Goal: Navigation & Orientation: Find specific page/section

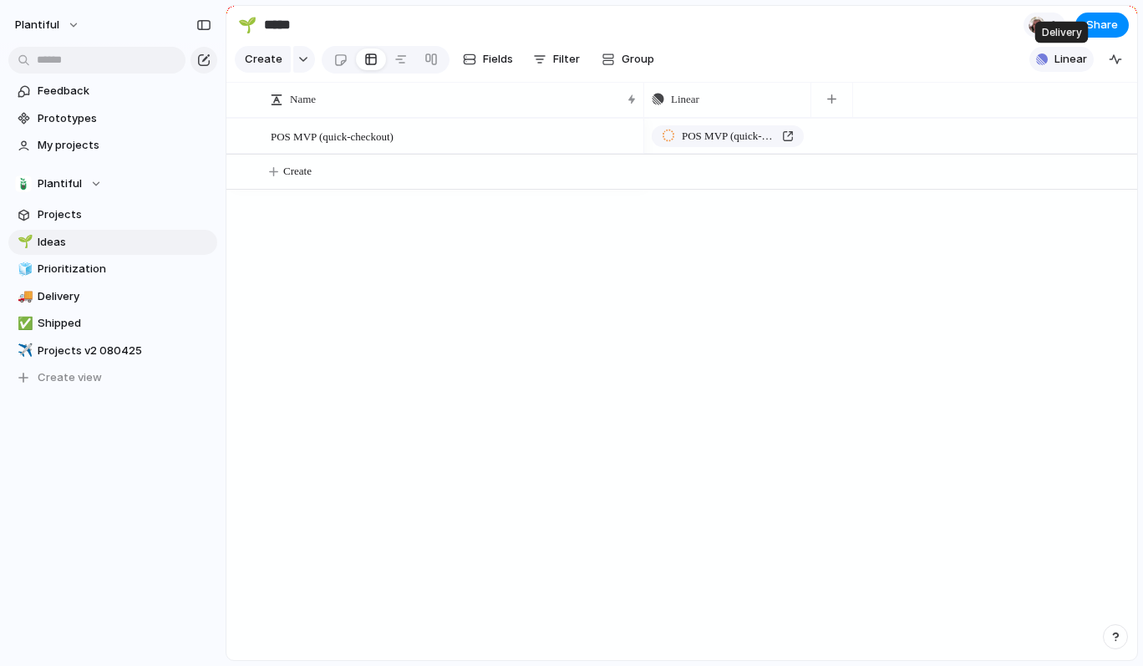
click at [1068, 59] on span "Linear" at bounding box center [1071, 59] width 33 height 17
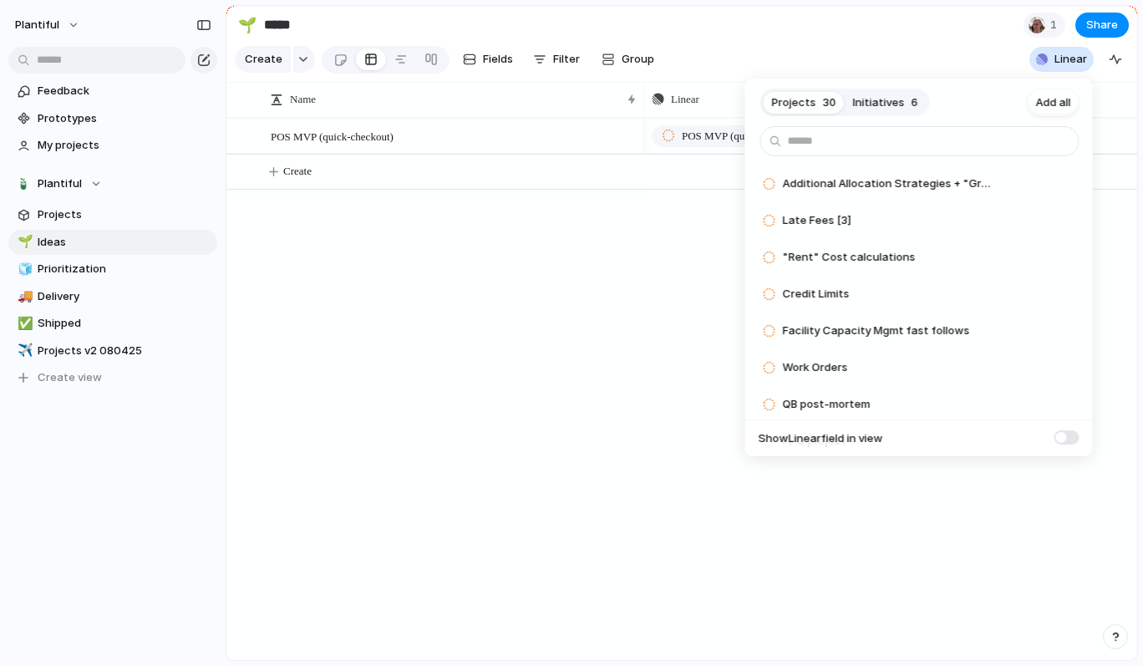
click at [887, 110] on button "Initiatives 6" at bounding box center [886, 102] width 82 height 27
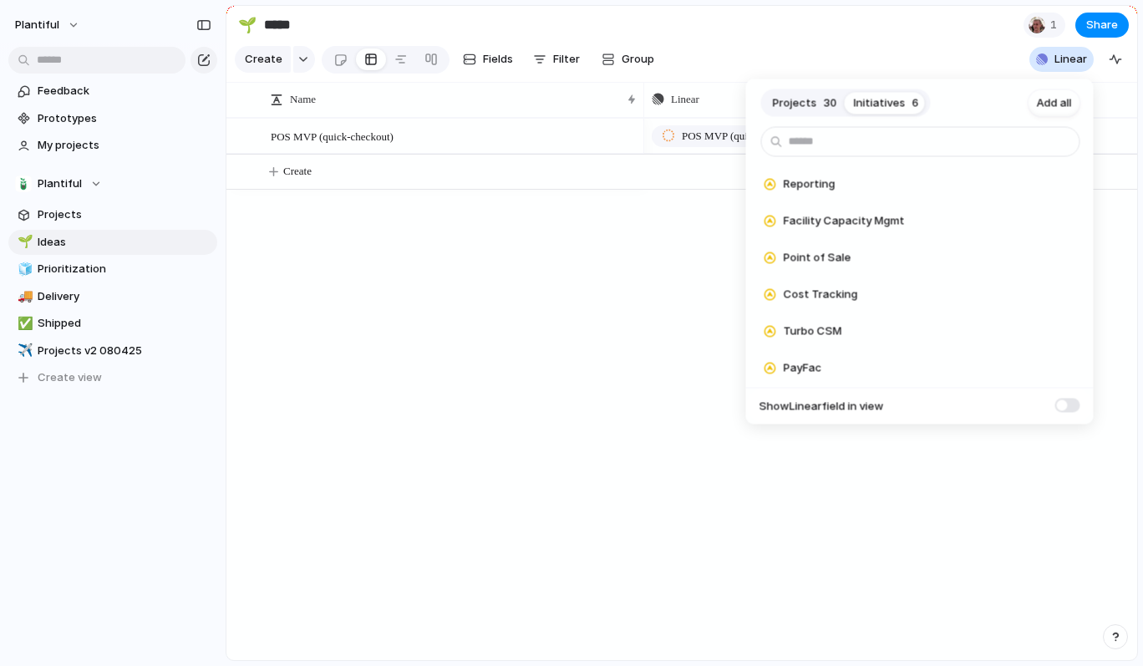
click at [803, 100] on span "Projects" at bounding box center [795, 102] width 44 height 17
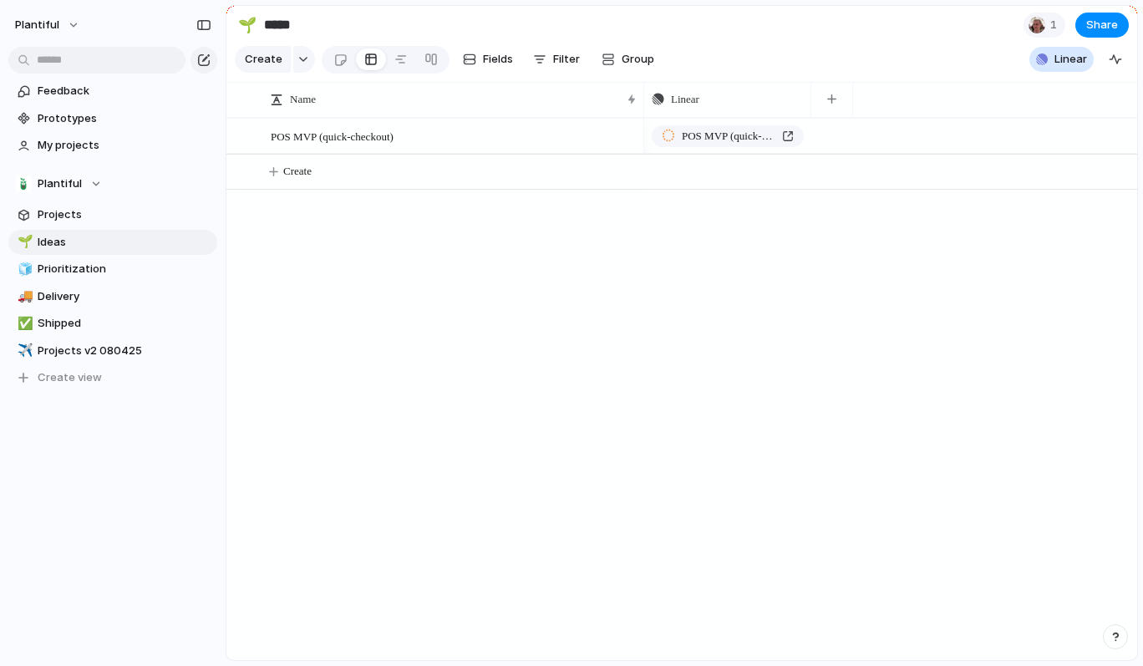
click at [155, 13] on div "Projects 30 Initiatives 6 Add all Additional Allocation Strategies + "Grades" A…" at bounding box center [571, 333] width 1143 height 666
click at [60, 23] on button "Plantiful" at bounding box center [48, 25] width 81 height 27
click at [69, 59] on span "Settings" at bounding box center [61, 62] width 46 height 17
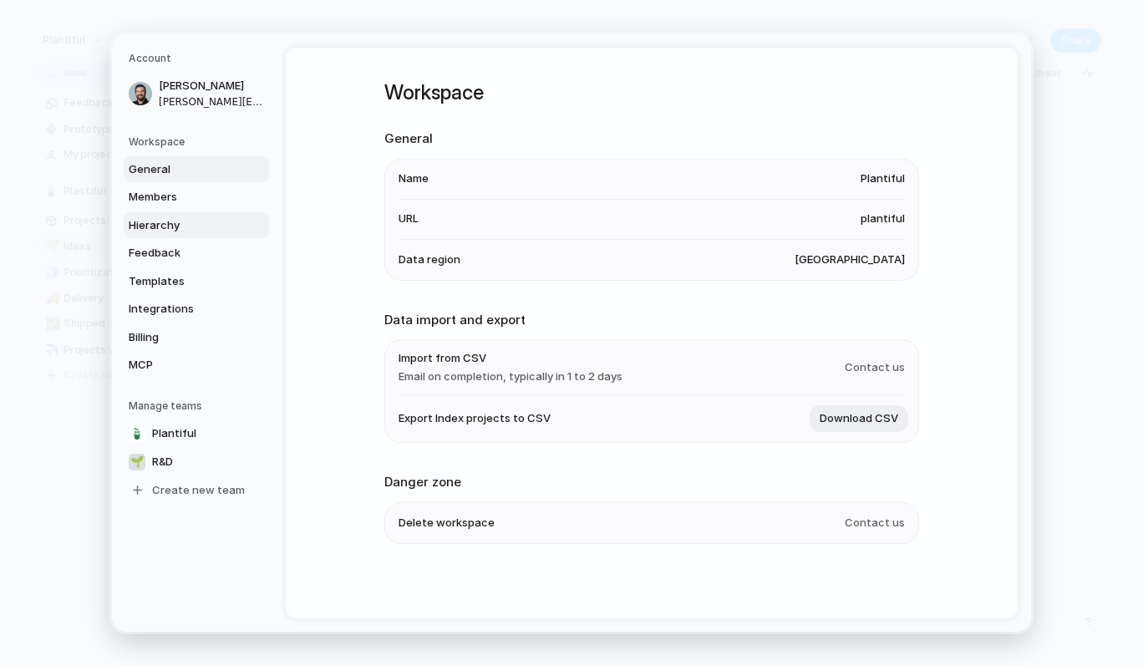
click at [182, 226] on span "Hierarchy" at bounding box center [182, 225] width 107 height 17
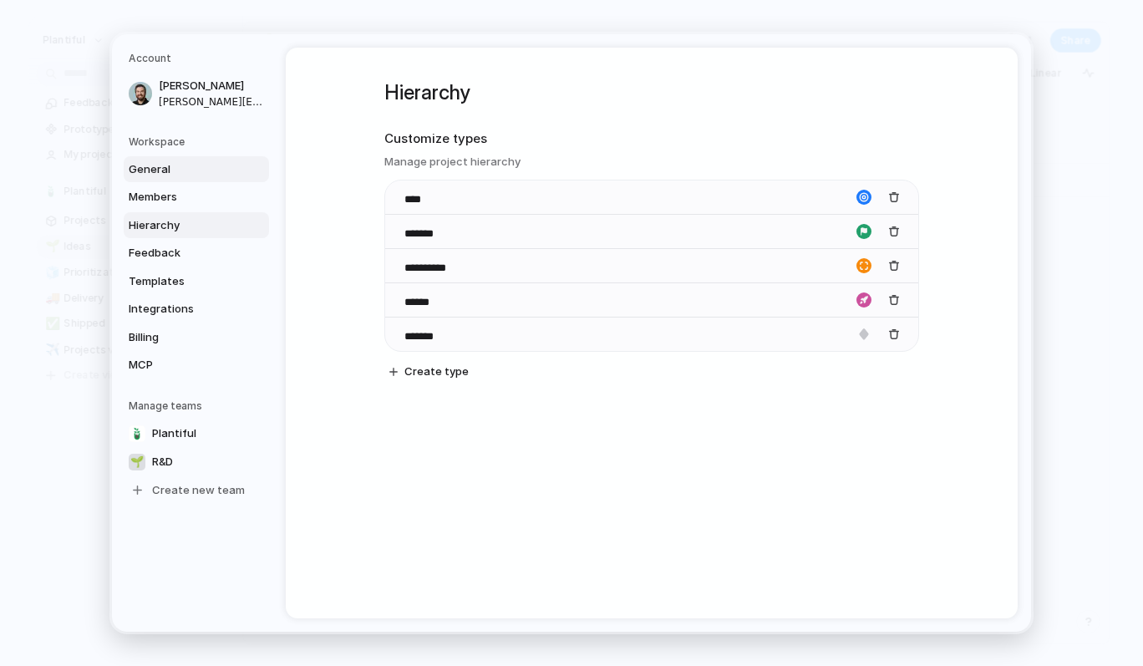
click at [184, 180] on link "General" at bounding box center [196, 169] width 145 height 27
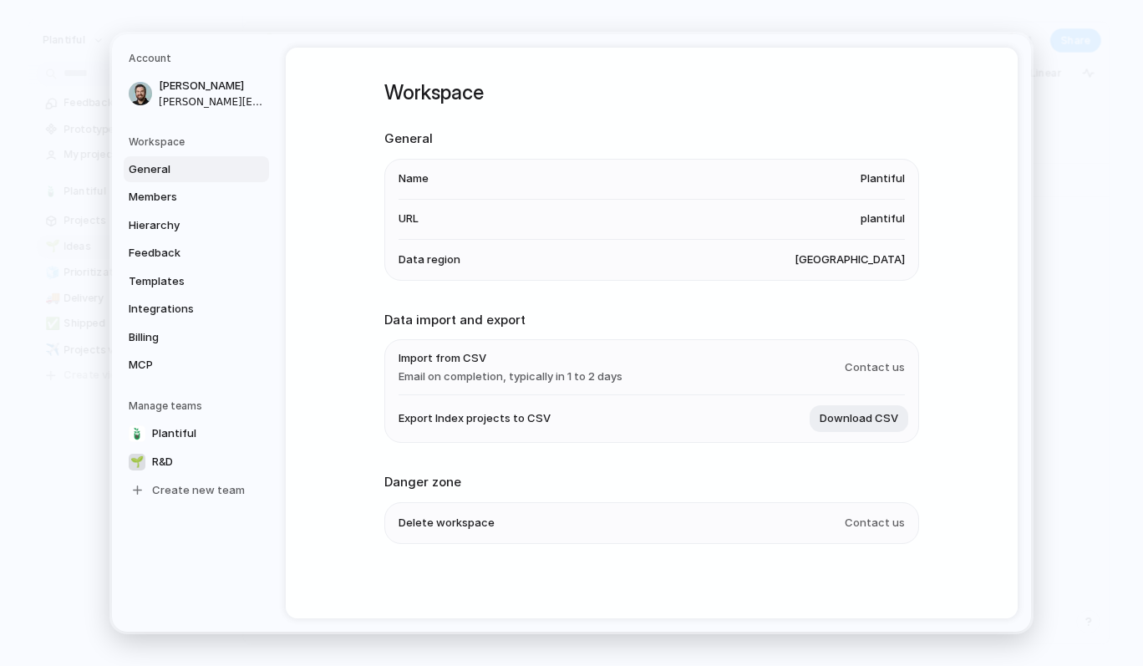
scroll to position [3, 0]
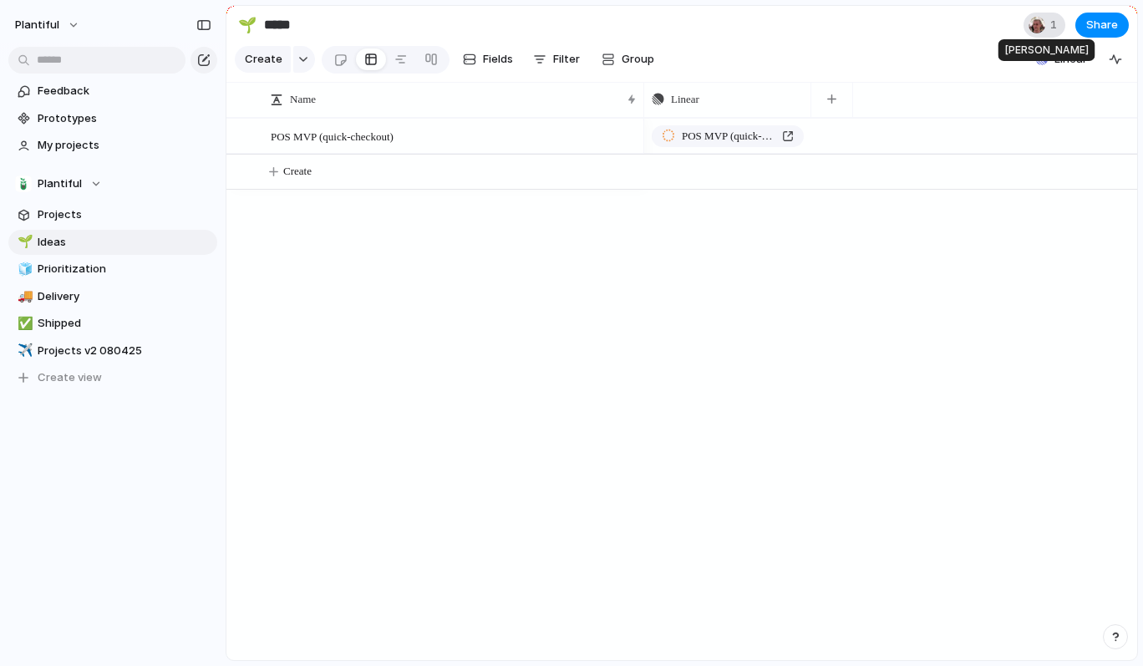
click at [1035, 24] on div at bounding box center [1037, 25] width 17 height 17
click at [1035, 24] on div "Seen by [PERSON_NAME]" at bounding box center [571, 333] width 1143 height 666
click at [75, 118] on span "Prototypes" at bounding box center [125, 118] width 174 height 17
click at [75, 141] on span "My projects" at bounding box center [125, 145] width 174 height 17
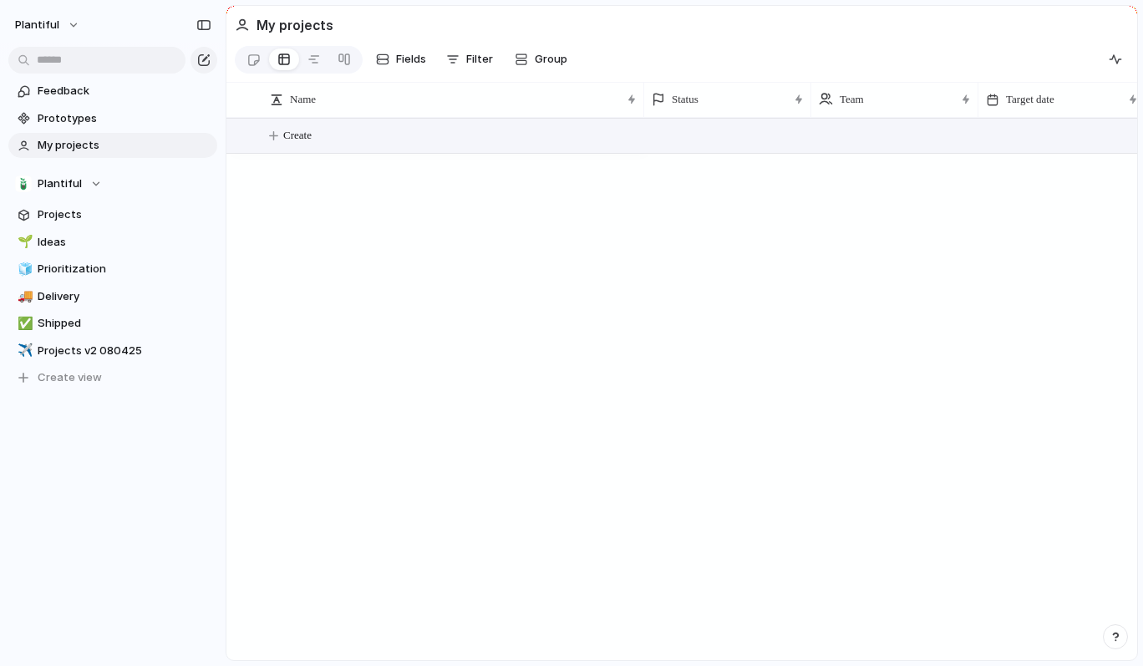
click at [300, 134] on span "Create" at bounding box center [297, 135] width 28 height 17
click at [1111, 637] on div "button" at bounding box center [1116, 637] width 12 height 12
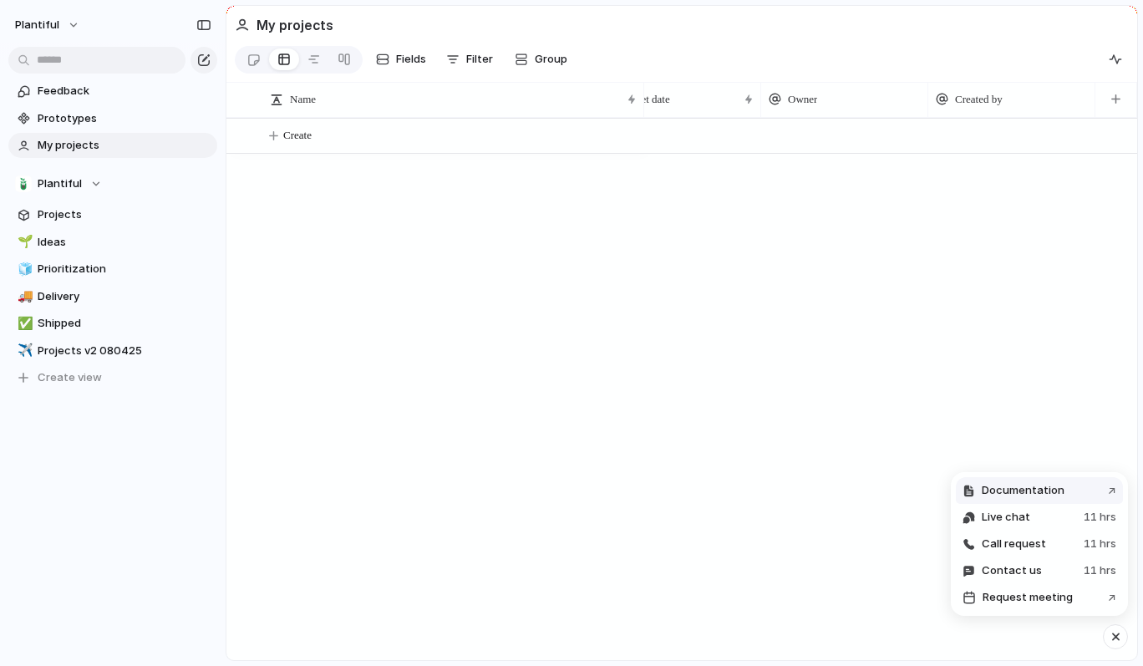
click at [1030, 491] on span "Documentation" at bounding box center [1023, 490] width 83 height 17
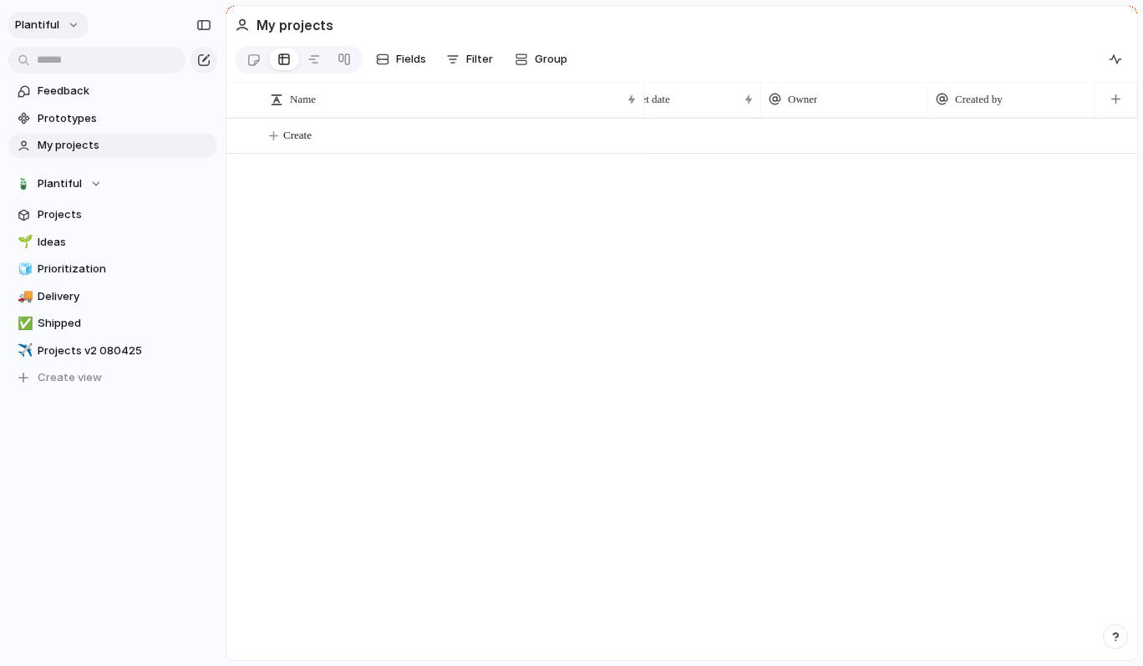
click at [31, 30] on span "Plantiful" at bounding box center [37, 25] width 44 height 17
click at [32, 29] on div "Settings Invite members Change theme Sign out" at bounding box center [571, 333] width 1143 height 666
click at [205, 27] on div "button" at bounding box center [203, 25] width 15 height 12
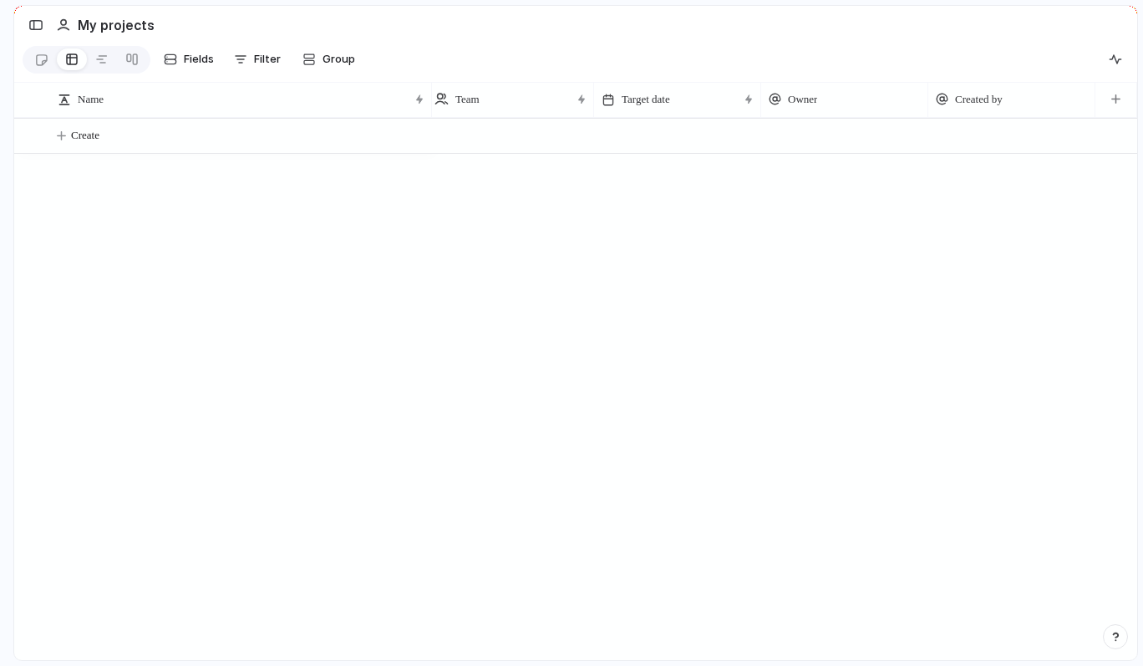
scroll to position [0, 0]
click at [34, 22] on div "button" at bounding box center [35, 25] width 15 height 12
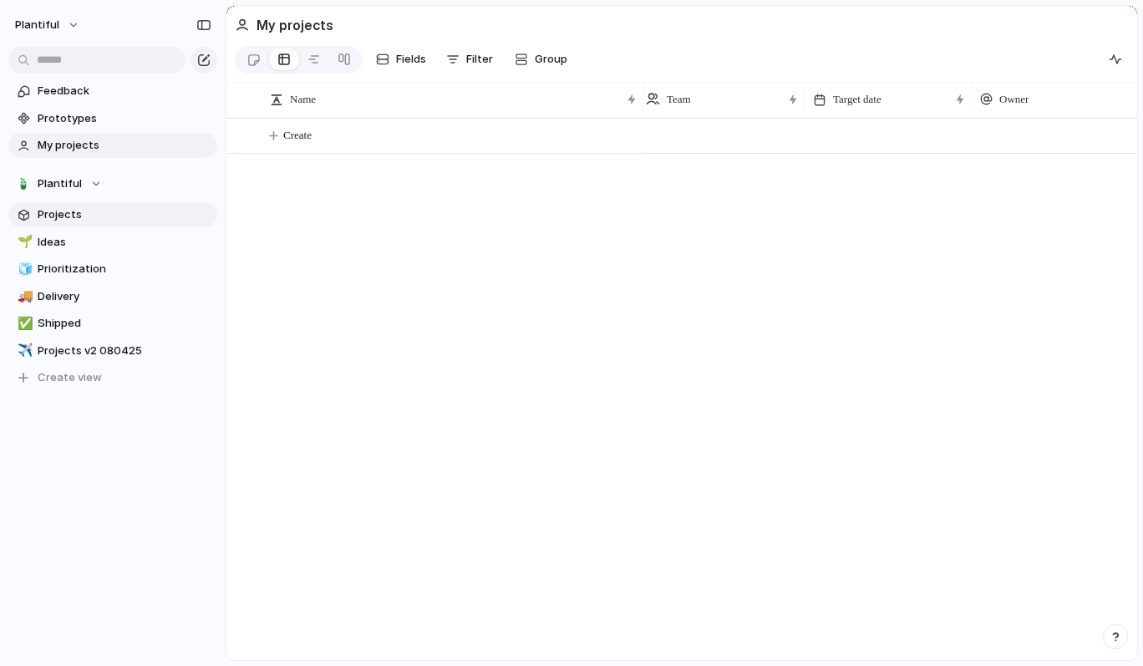
click at [79, 219] on span "Projects" at bounding box center [125, 214] width 174 height 17
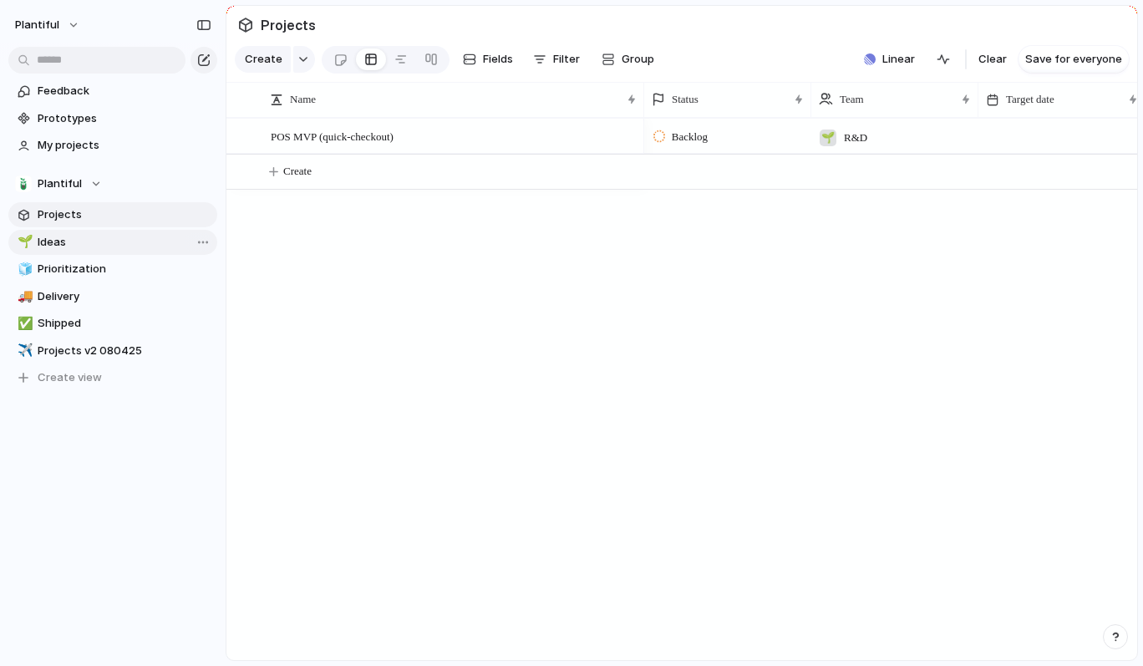
click at [79, 241] on span "Ideas" at bounding box center [125, 242] width 174 height 17
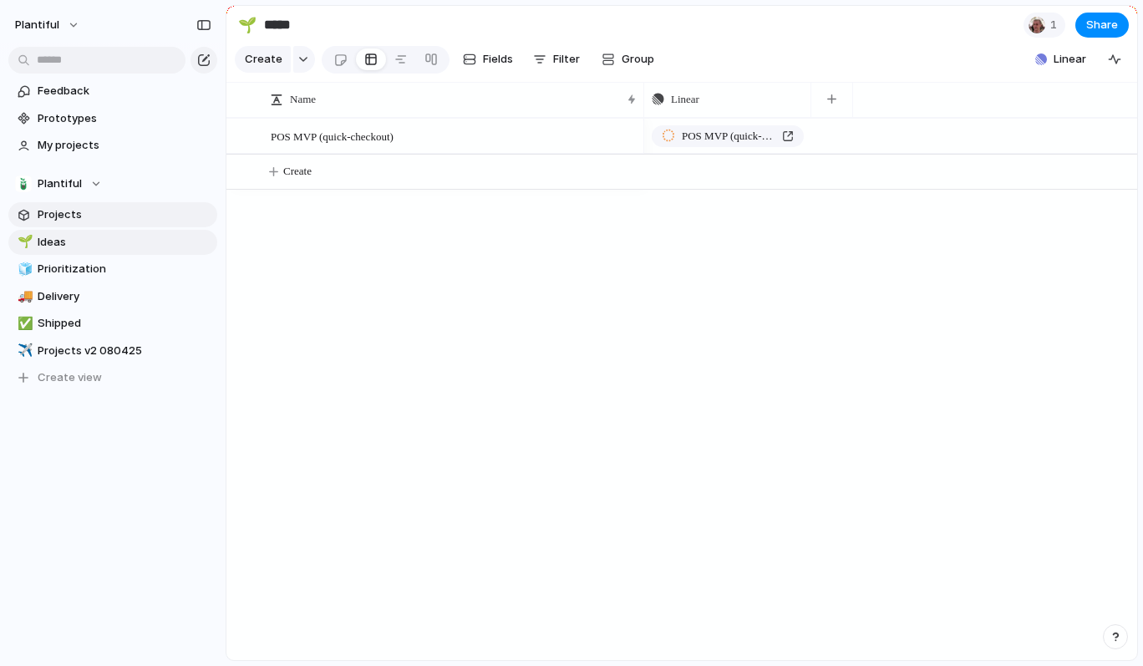
click at [84, 218] on span "Projects" at bounding box center [125, 214] width 174 height 17
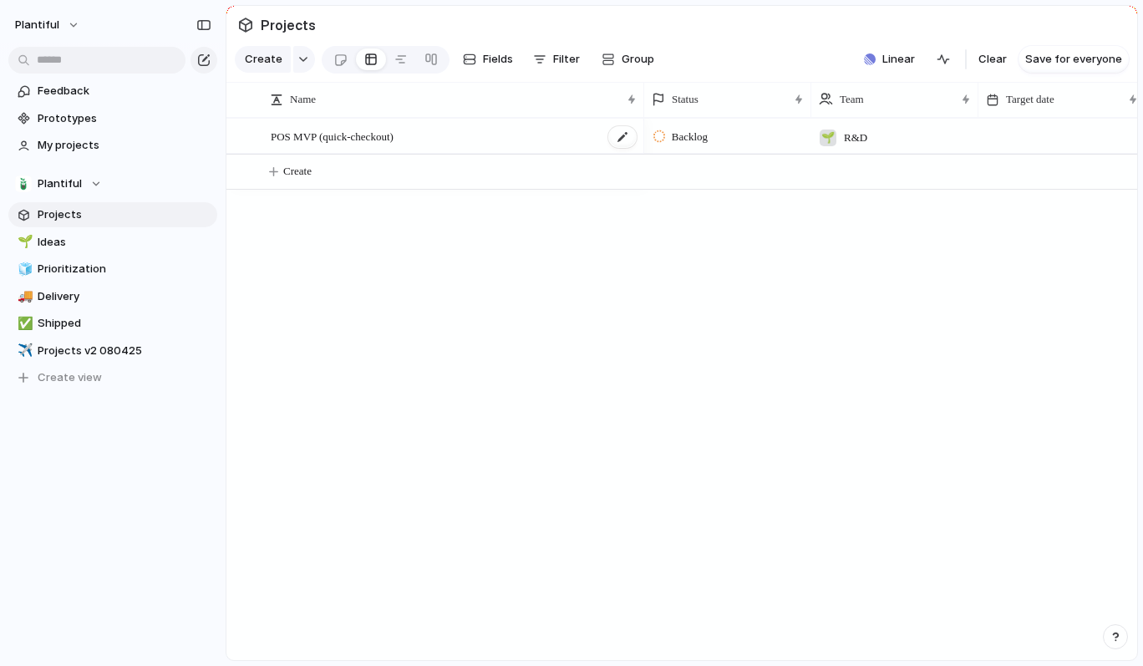
click at [394, 132] on span "POS MVP (quick-checkout)" at bounding box center [332, 135] width 123 height 19
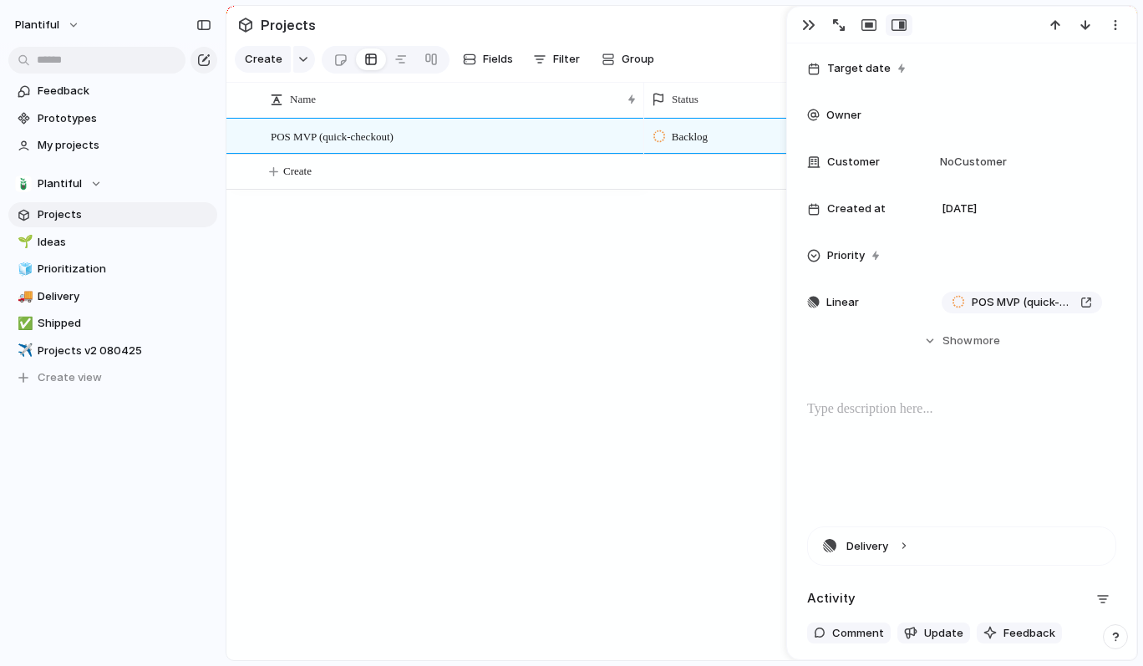
scroll to position [342, 0]
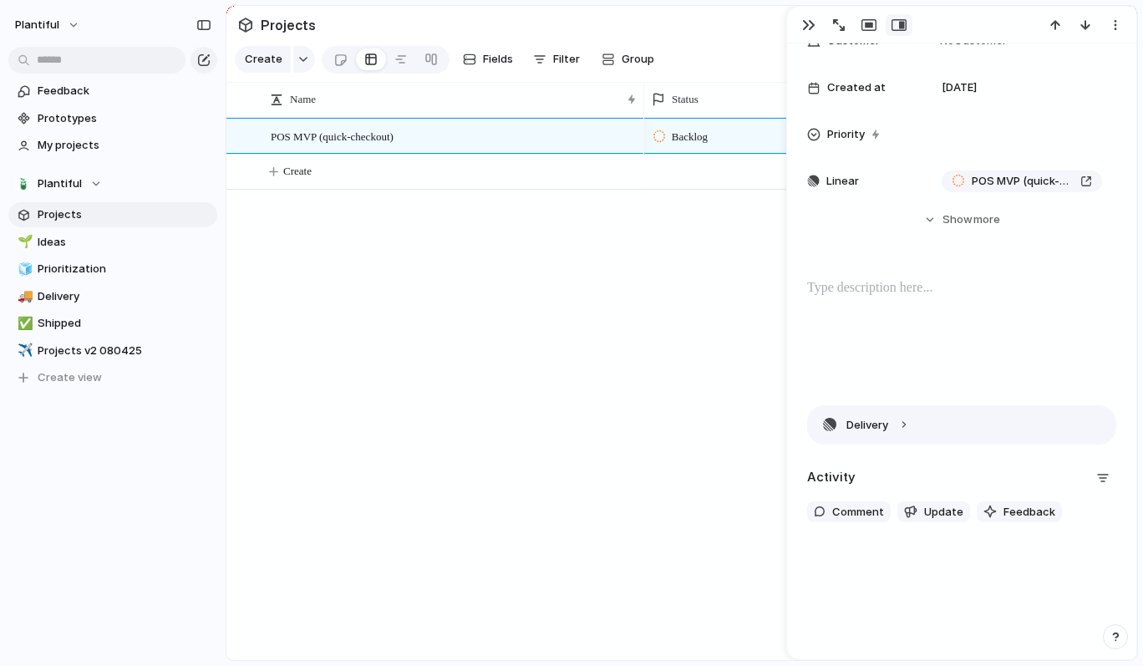
click at [872, 424] on button "Delivery" at bounding box center [962, 425] width 308 height 38
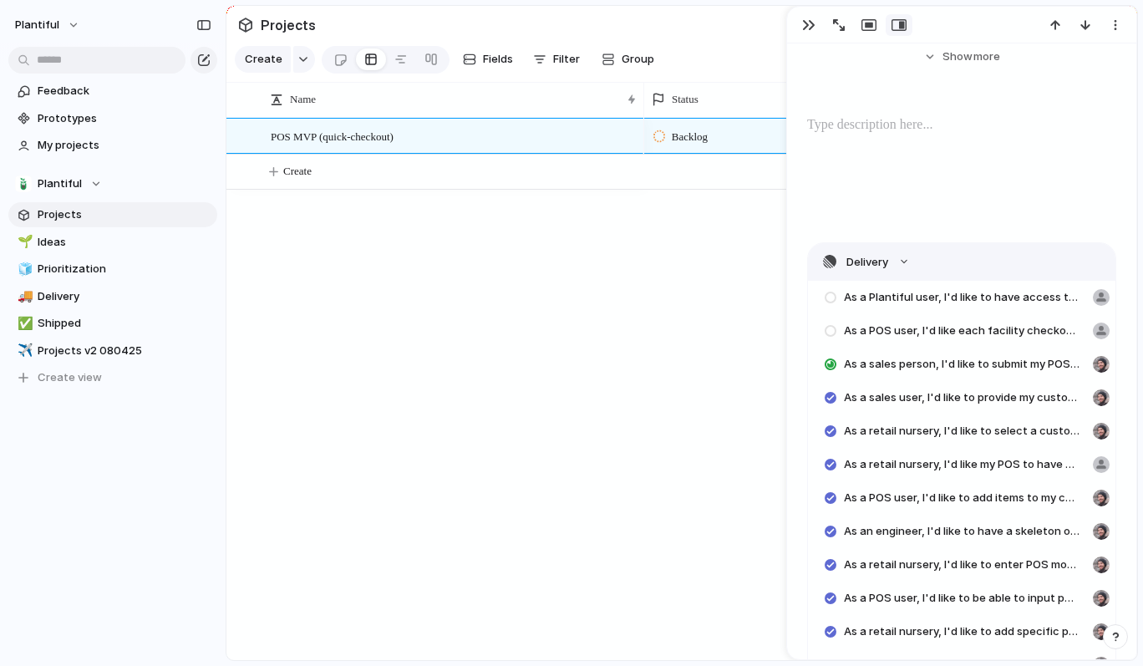
click at [877, 265] on button "Delivery" at bounding box center [962, 262] width 308 height 38
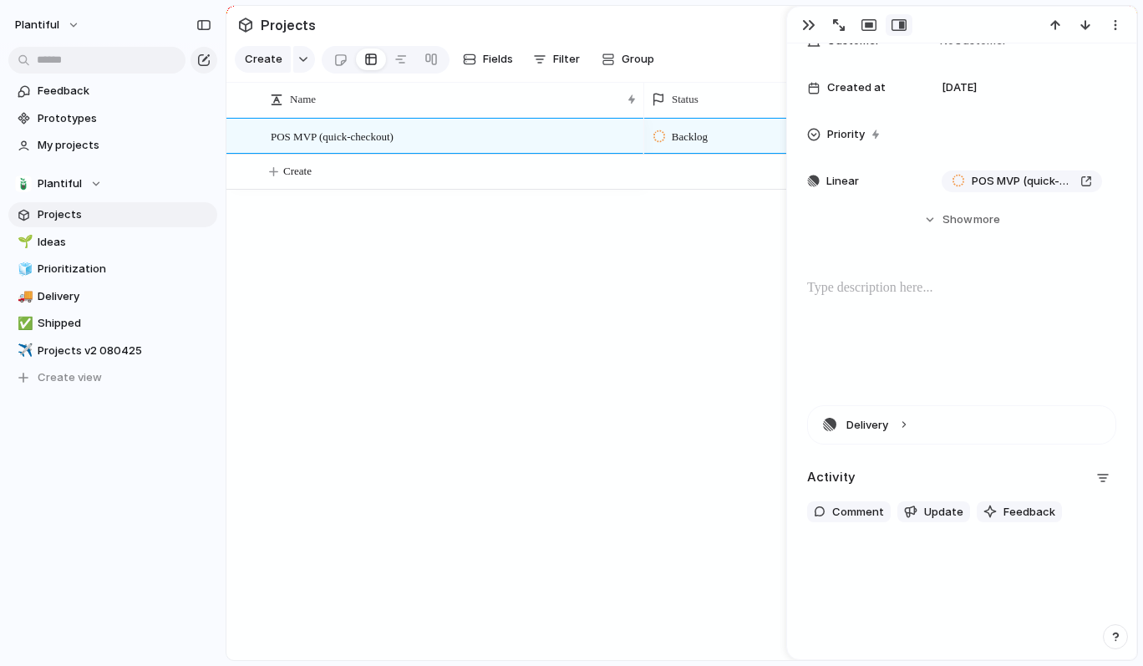
click at [663, 290] on div "Backlog 🌱 R&D" at bounding box center [890, 389] width 493 height 542
click at [801, 27] on button "button" at bounding box center [808, 25] width 27 height 22
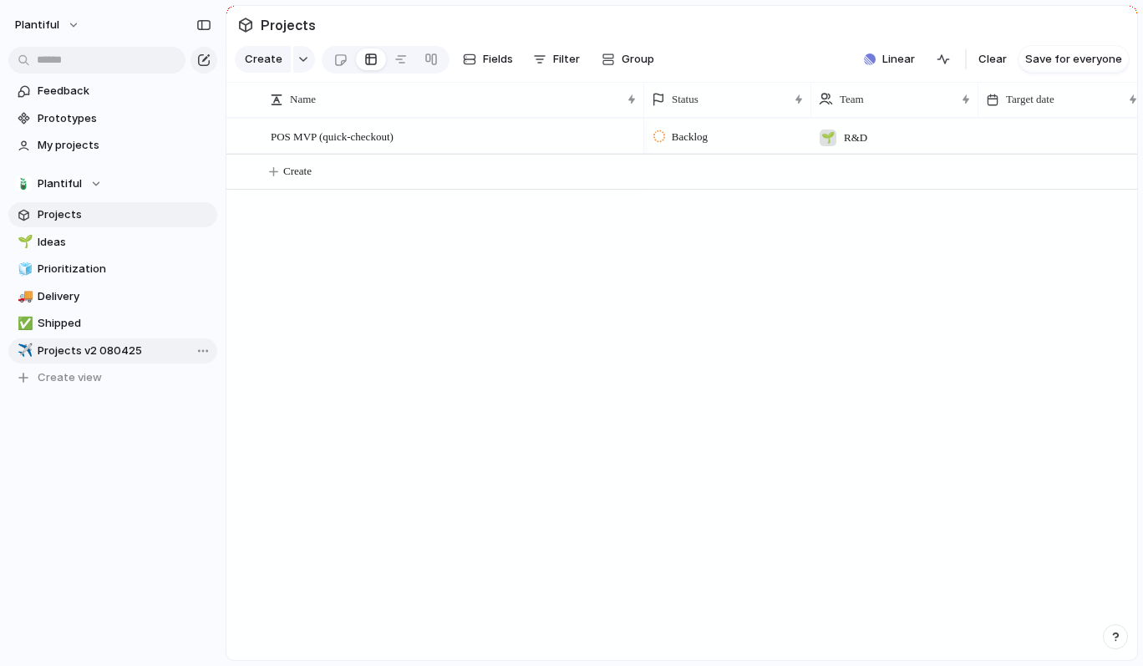
click at [67, 347] on span "Projects v2 080425" at bounding box center [125, 351] width 174 height 17
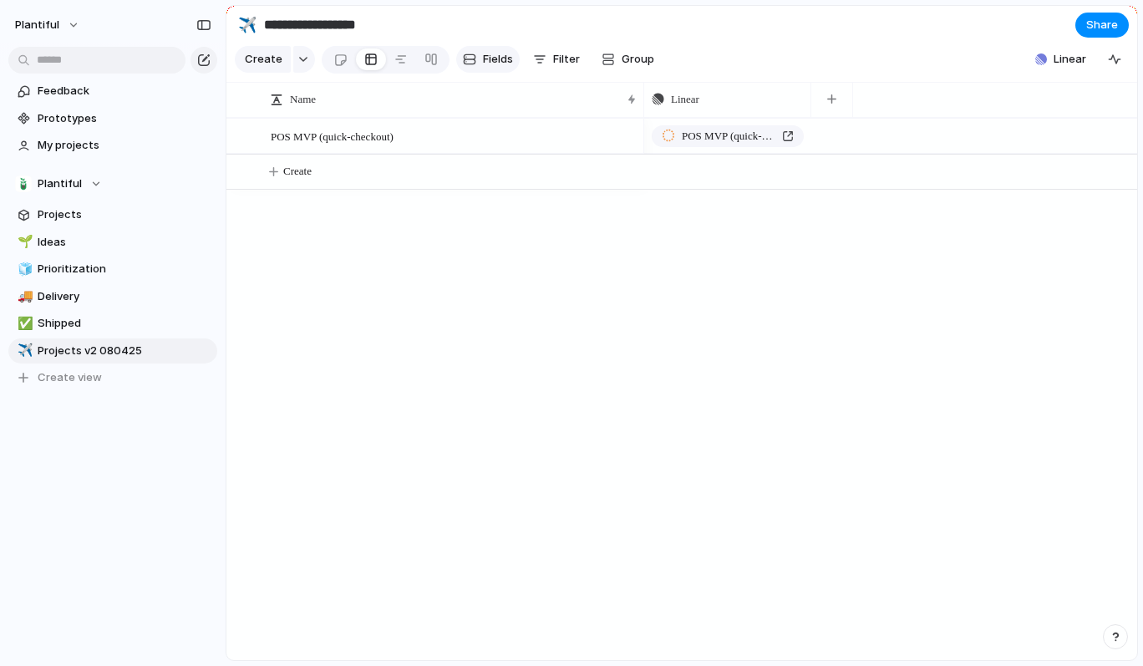
click at [493, 53] on span "Fields" at bounding box center [498, 59] width 30 height 17
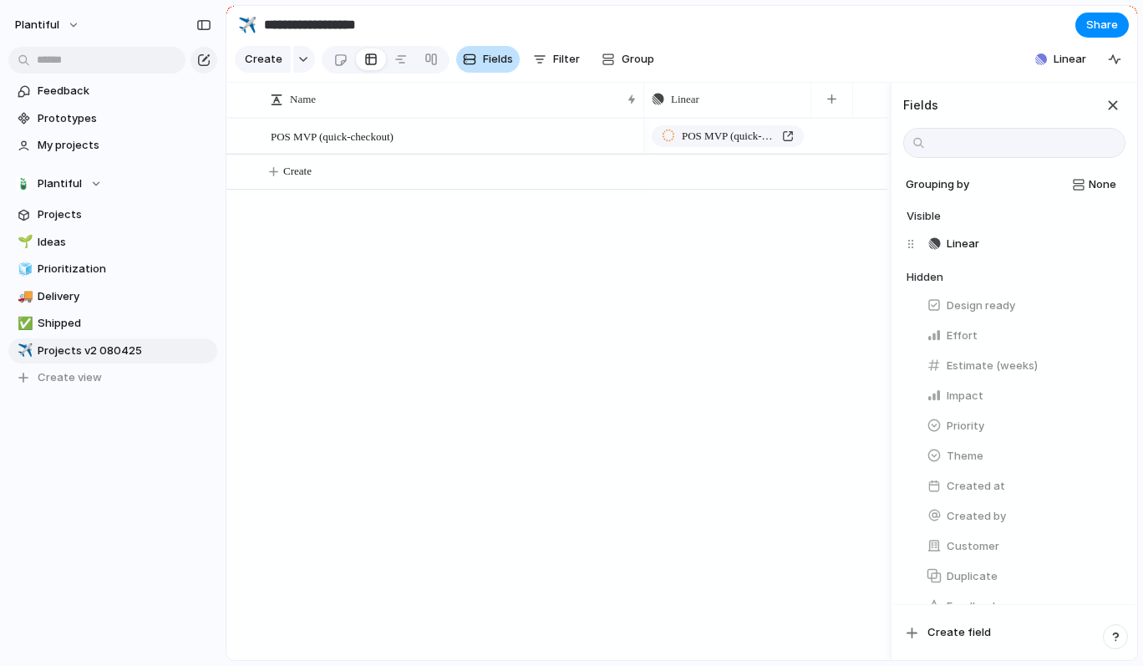
click at [493, 53] on span "Fields" at bounding box center [498, 59] width 30 height 17
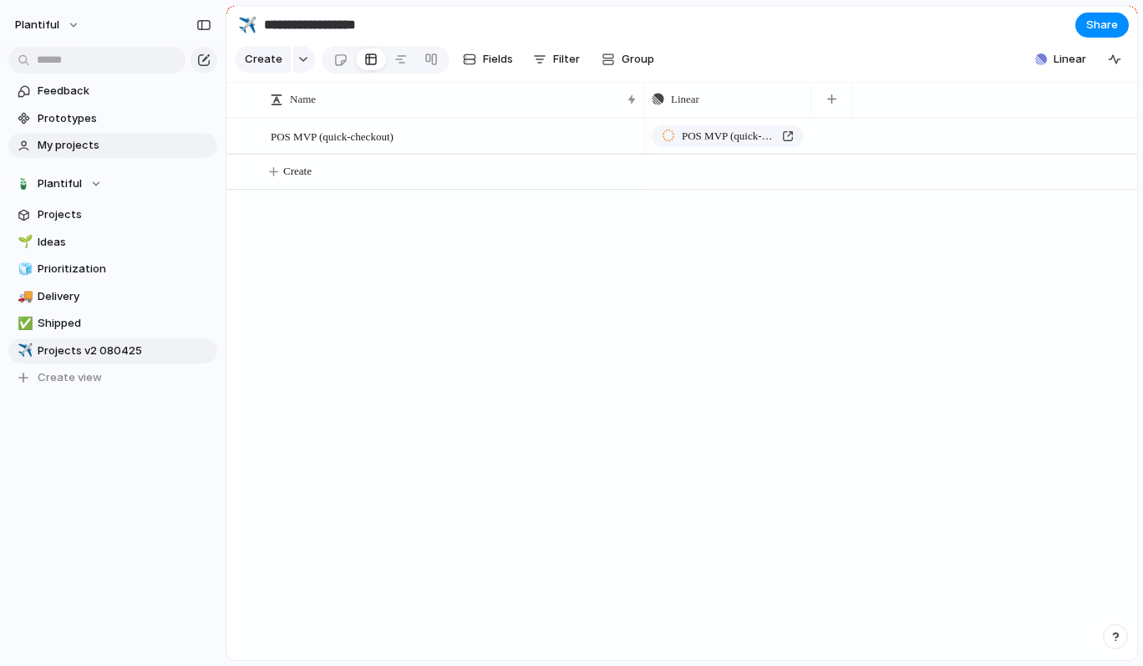
click at [81, 138] on span "My projects" at bounding box center [125, 145] width 174 height 17
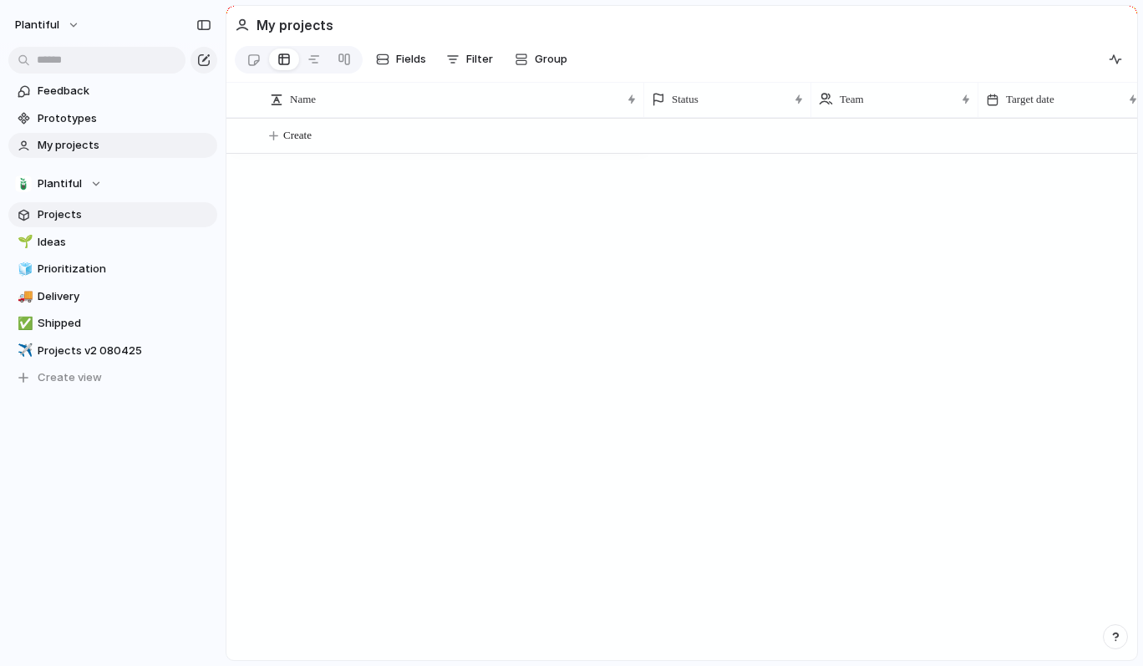
click at [66, 214] on span "Projects" at bounding box center [125, 214] width 174 height 17
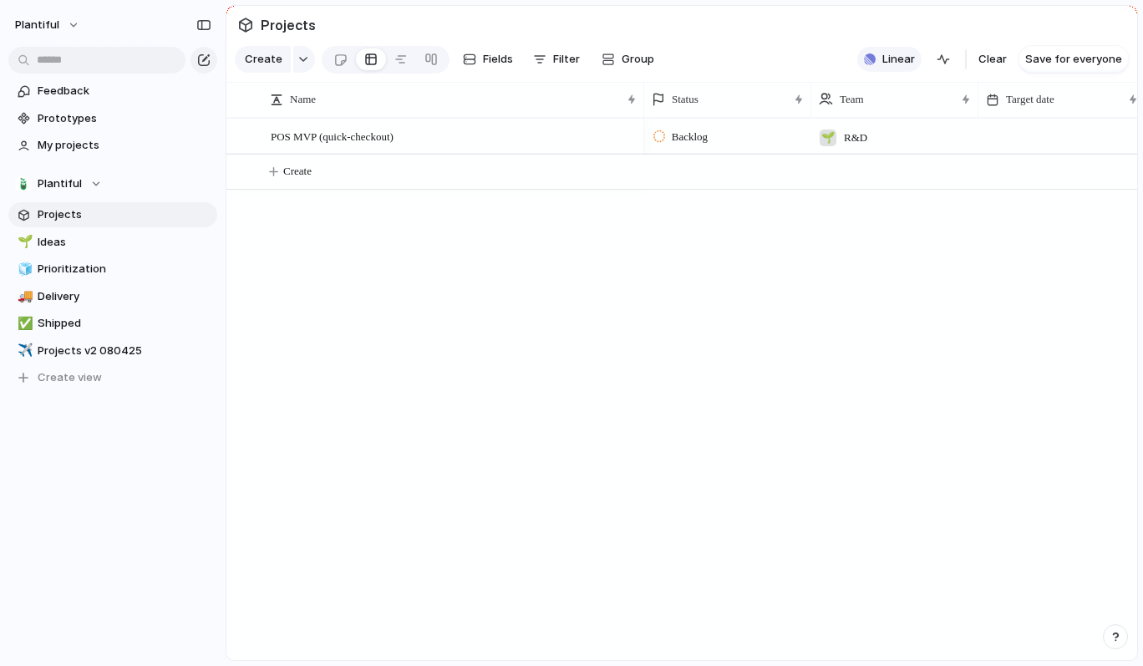
click at [897, 60] on span "Linear" at bounding box center [898, 59] width 33 height 17
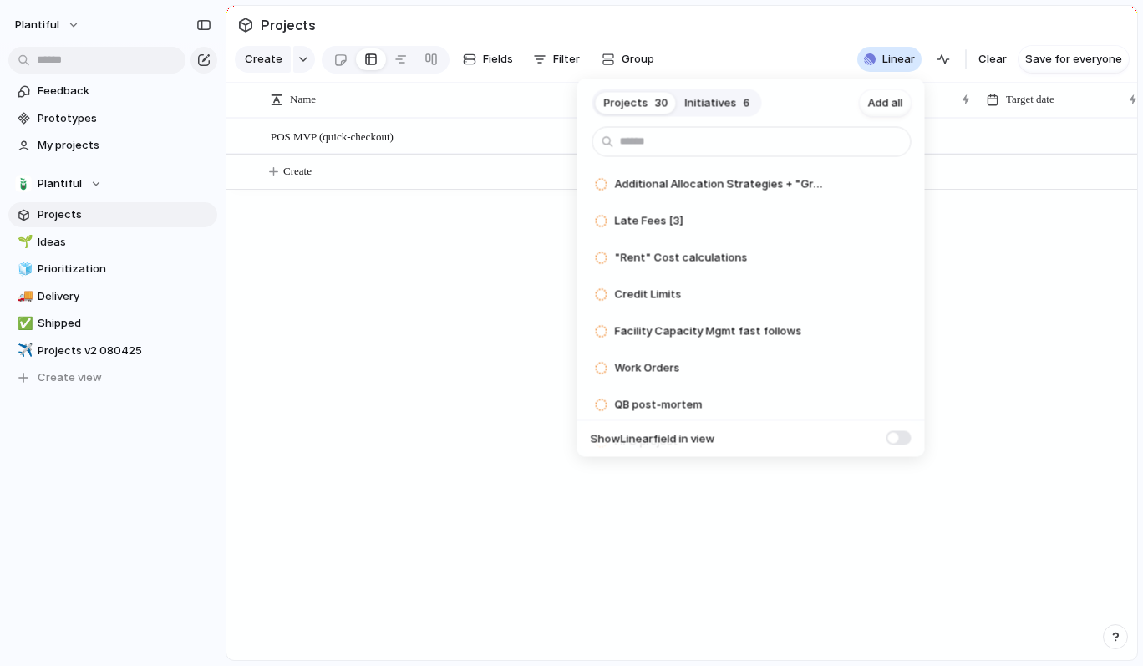
click at [722, 103] on span "Initiatives" at bounding box center [711, 102] width 52 height 17
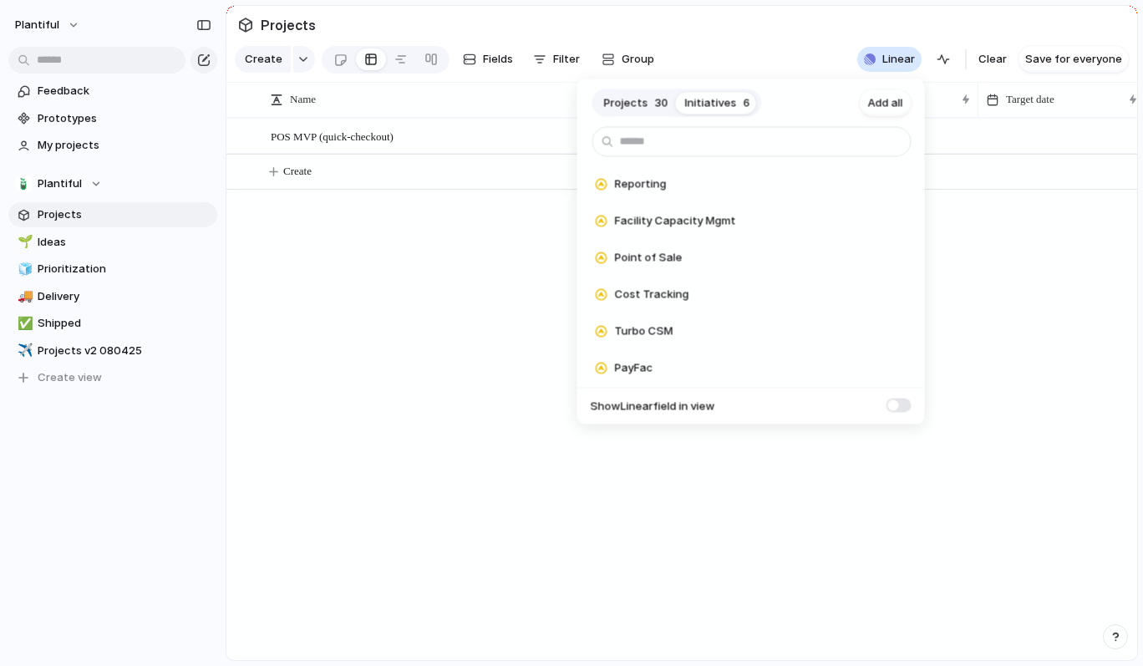
click at [642, 99] on span "Projects" at bounding box center [626, 102] width 44 height 17
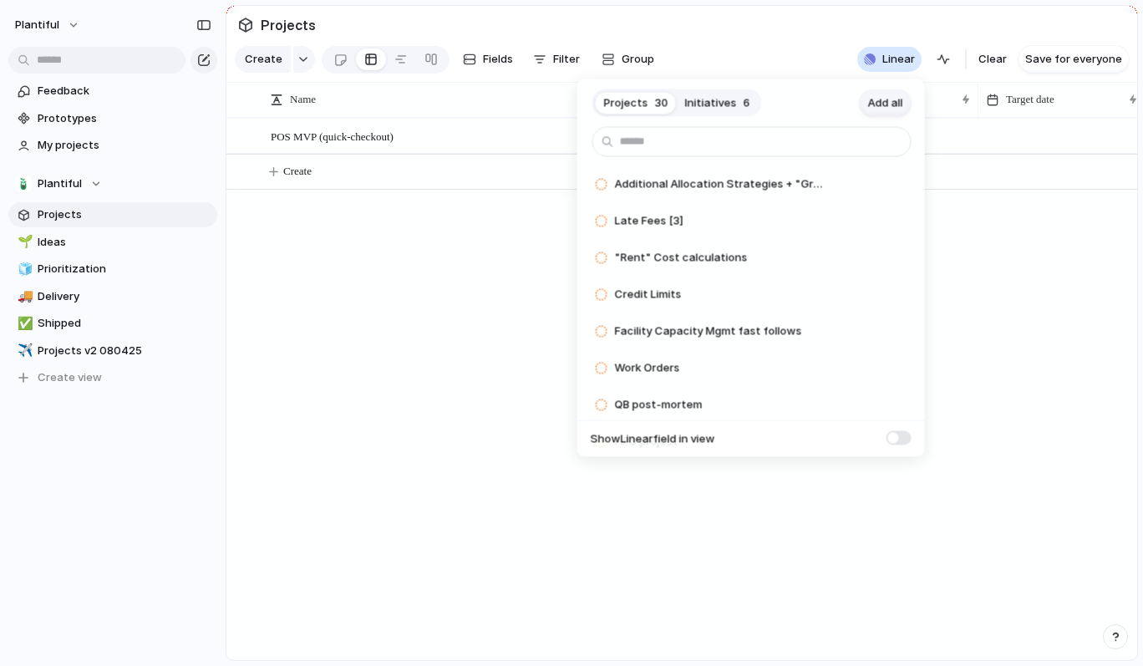
click at [881, 102] on span "Add all" at bounding box center [885, 102] width 35 height 17
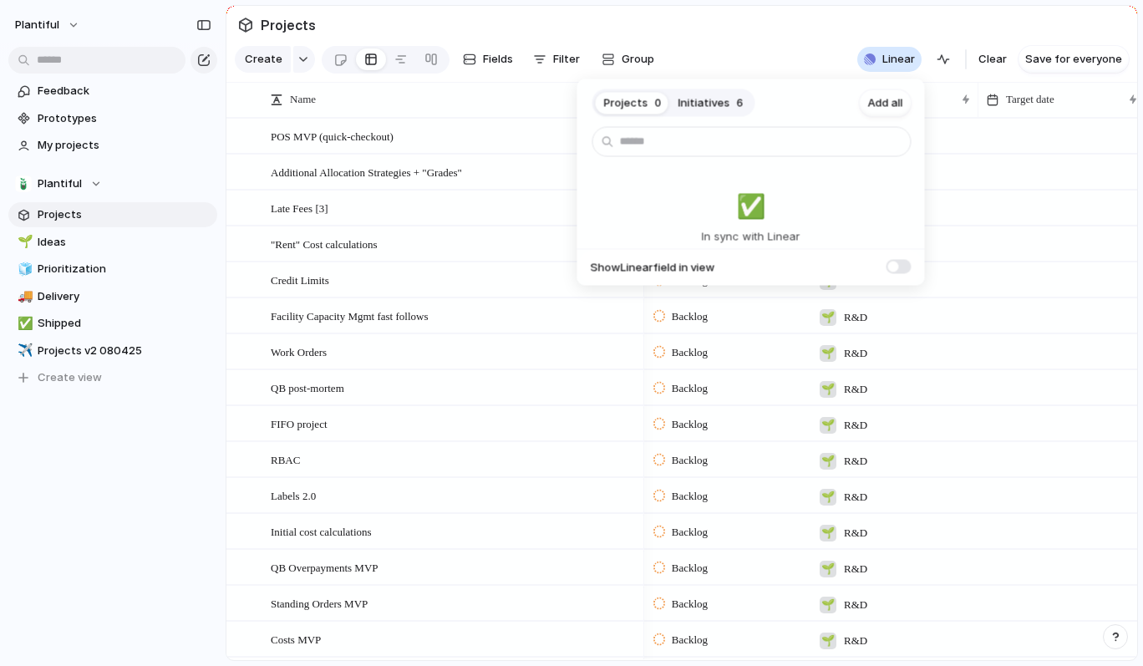
click at [711, 114] on button "Initiatives 6" at bounding box center [711, 102] width 82 height 27
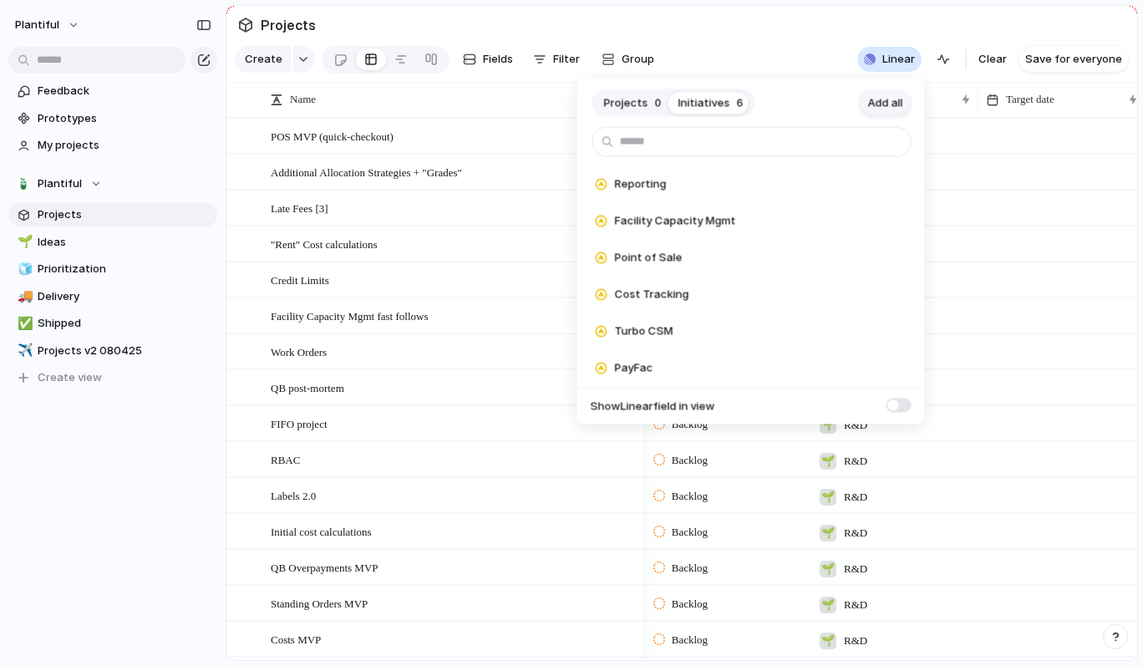
click at [877, 103] on span "Add all" at bounding box center [885, 102] width 35 height 17
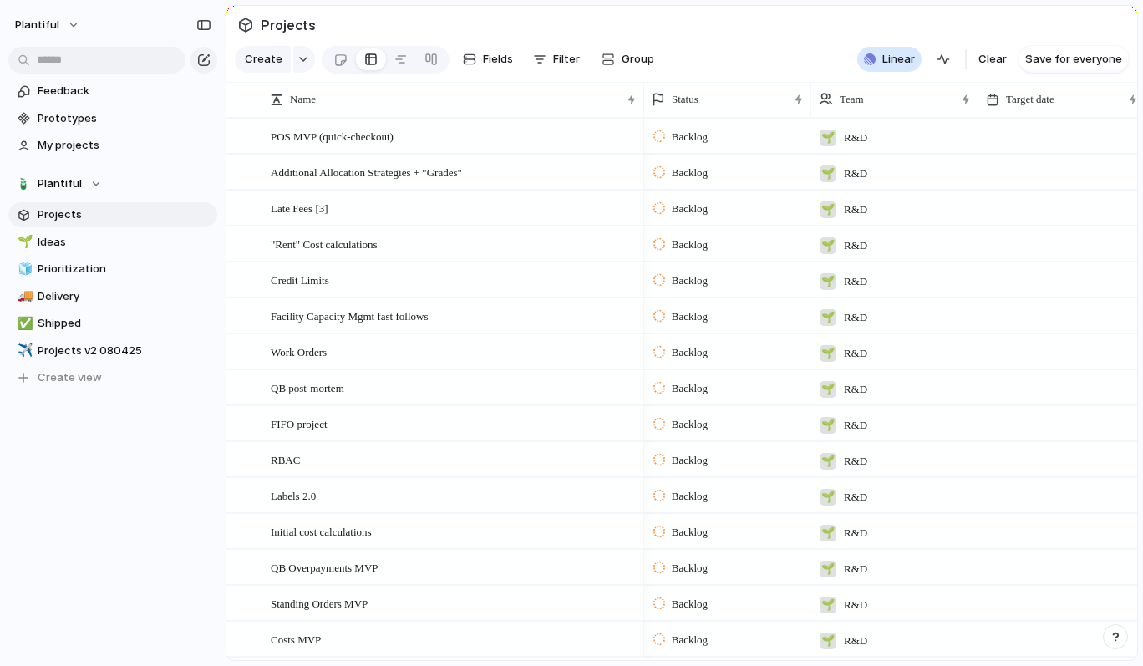
click at [746, 31] on div "Projects 0 Initiatives 0 Add all ✅️ In sync with Linear Show Linear field in vi…" at bounding box center [571, 333] width 1143 height 666
click at [876, 54] on div "button" at bounding box center [870, 59] width 12 height 12
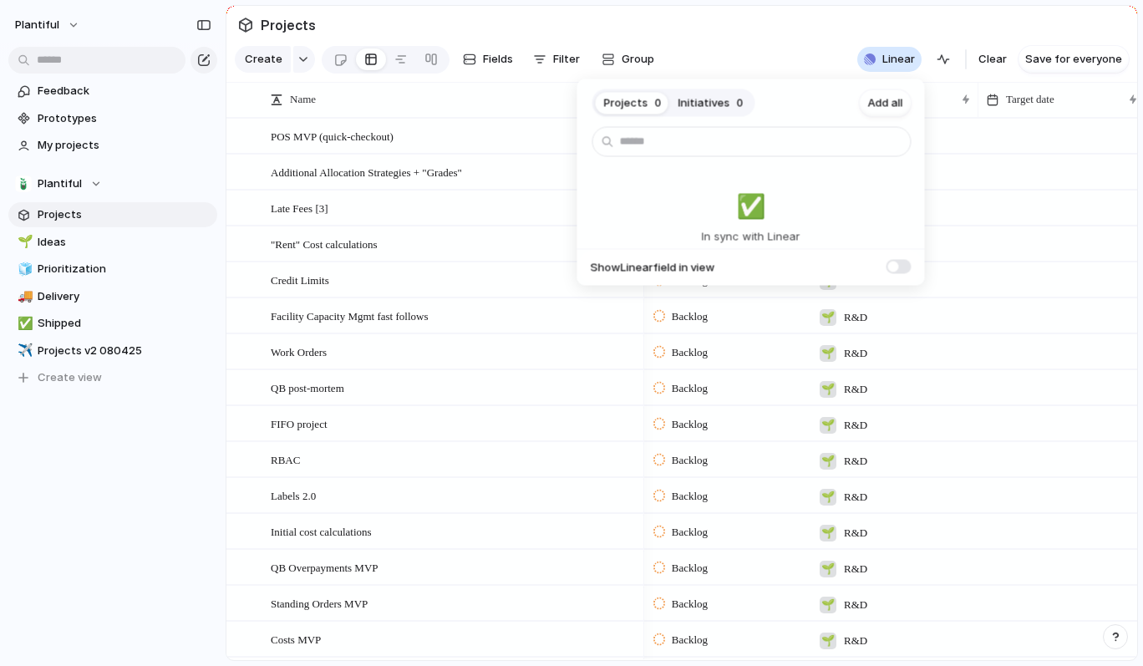
click at [892, 267] on span at bounding box center [899, 266] width 25 height 14
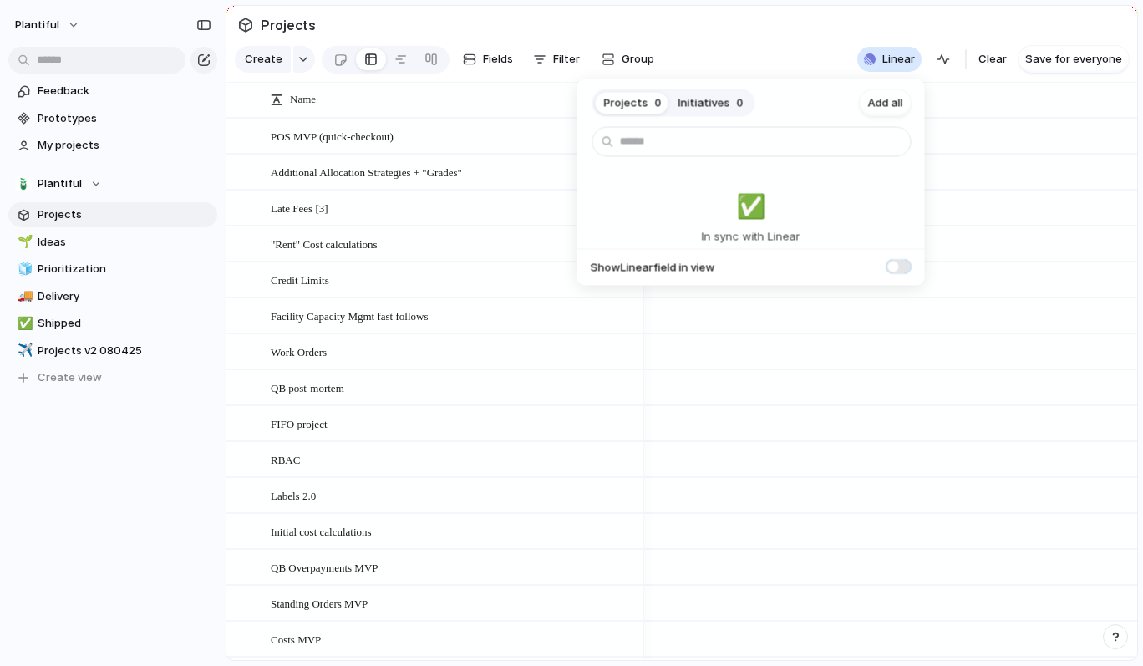
scroll to position [0, 719]
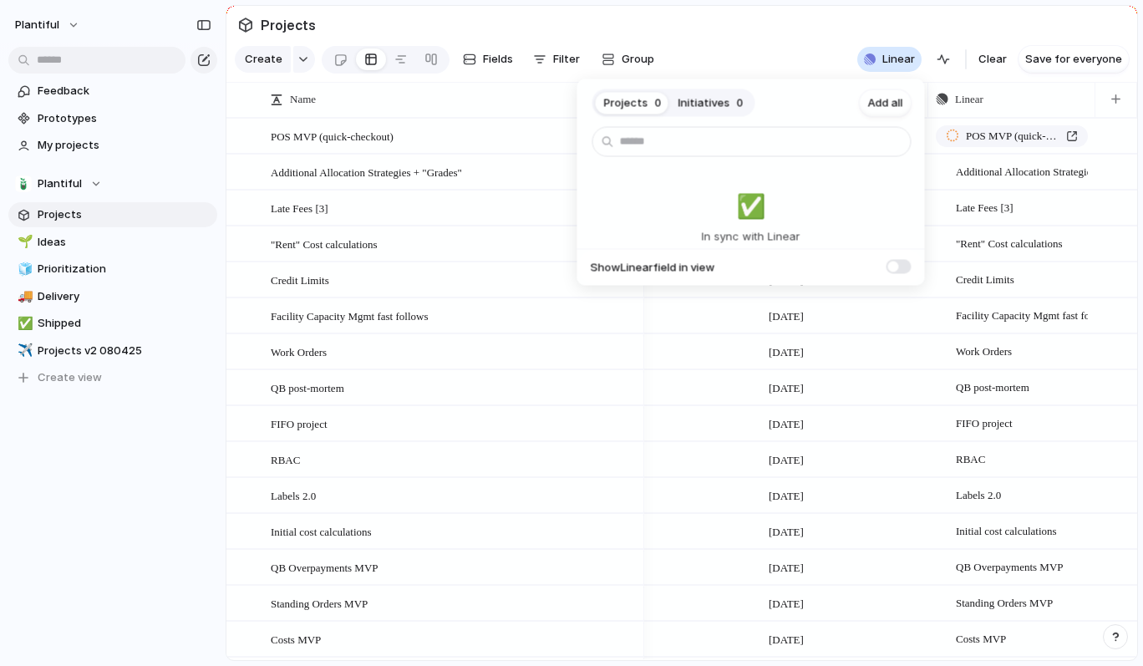
click at [801, 44] on div "Projects 0 Initiatives 0 Add all ✅️ In sync with Linear Show Linear field in vi…" at bounding box center [571, 333] width 1143 height 666
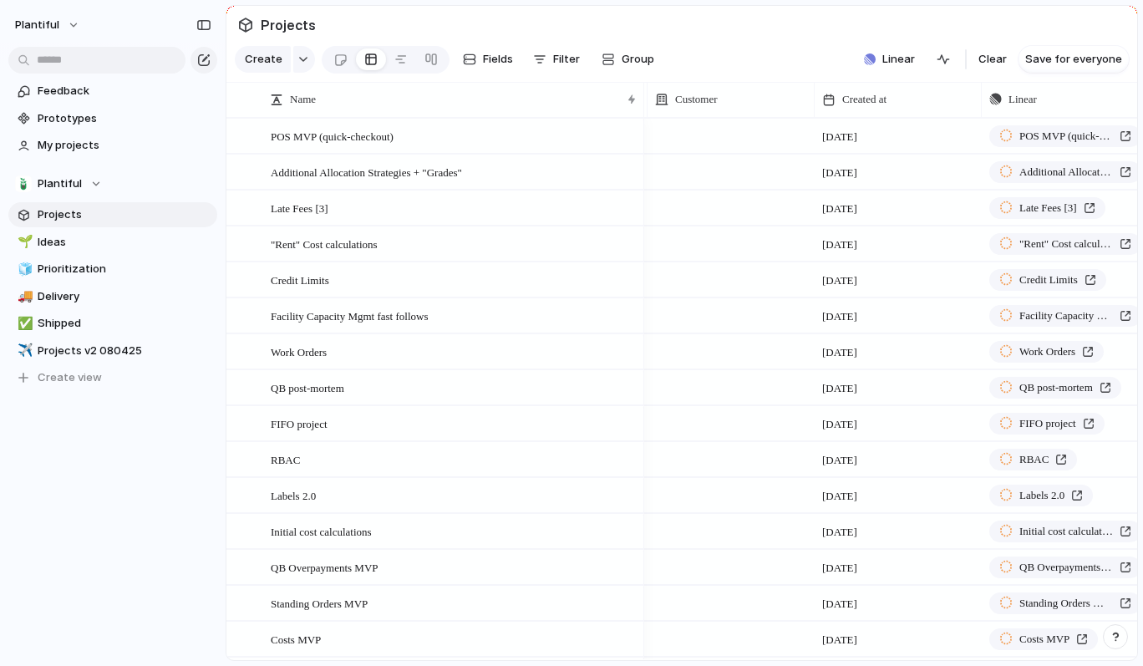
scroll to position [0, 512]
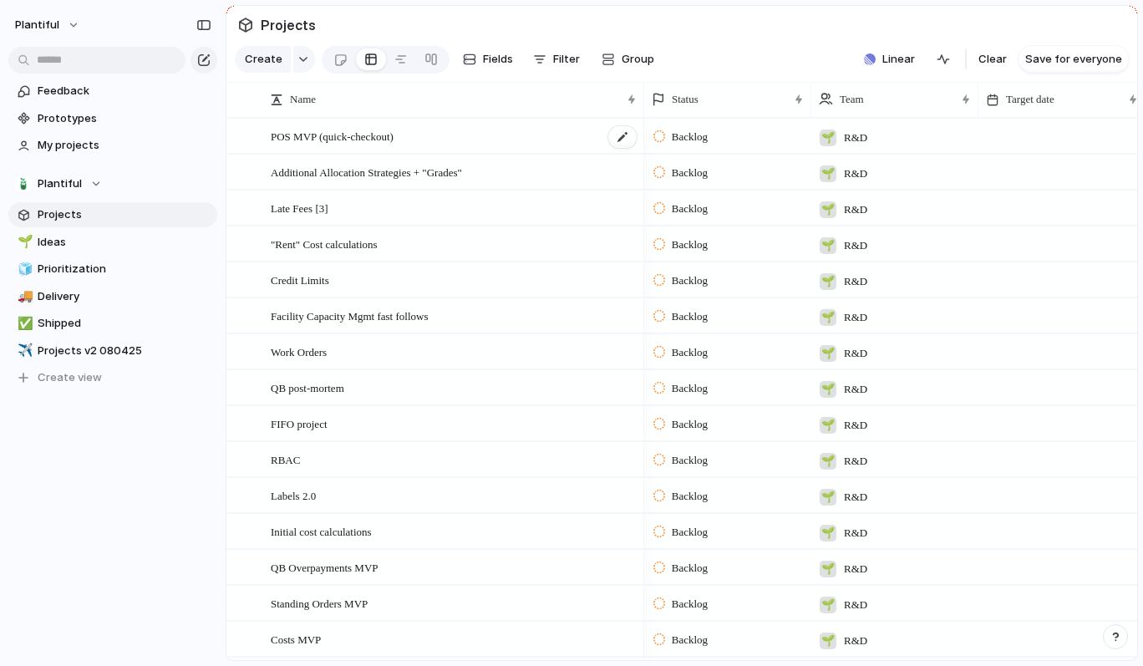
click at [499, 144] on div "POS MVP (quick-checkout)" at bounding box center [455, 136] width 368 height 34
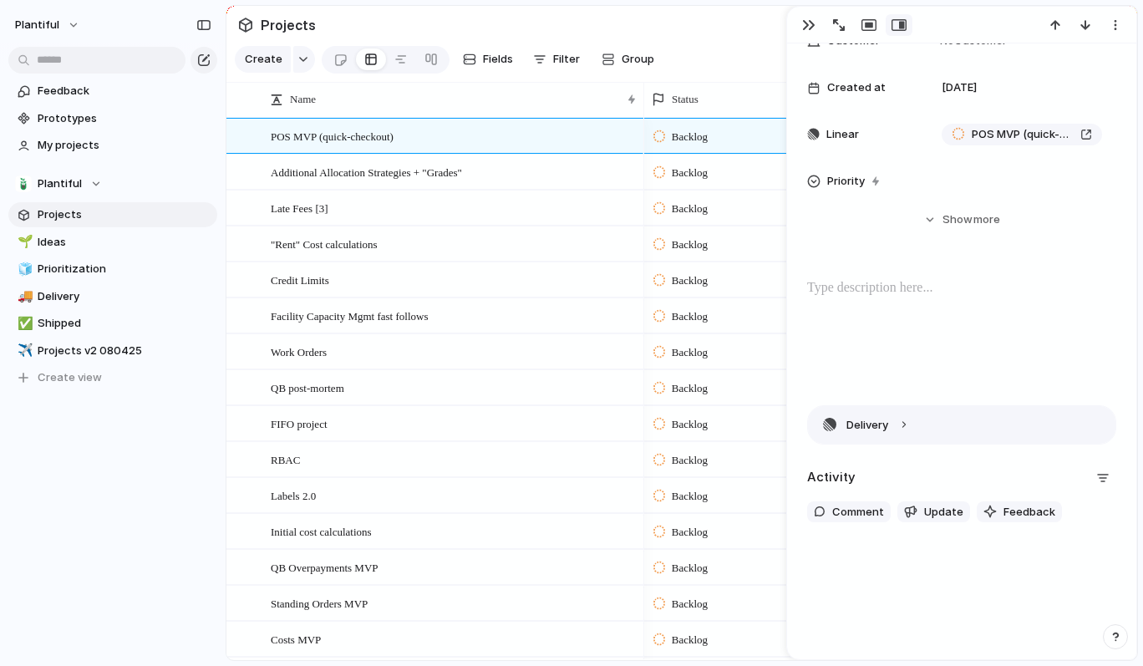
click at [891, 424] on button "Delivery" at bounding box center [962, 425] width 308 height 38
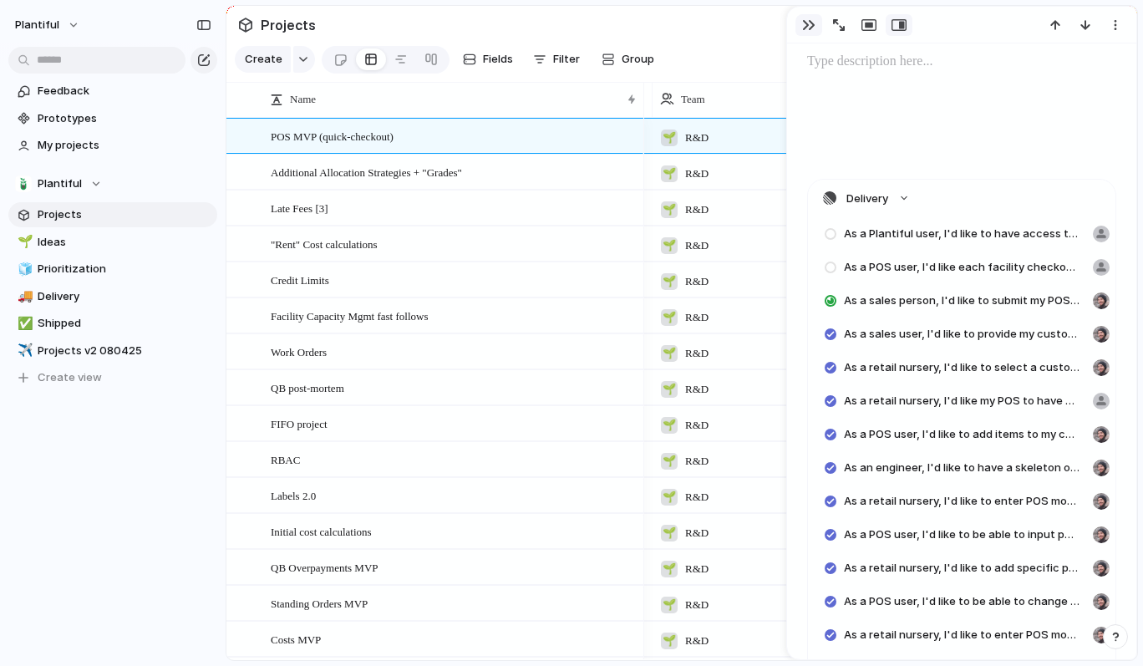
click at [806, 25] on div "button" at bounding box center [808, 24] width 13 height 13
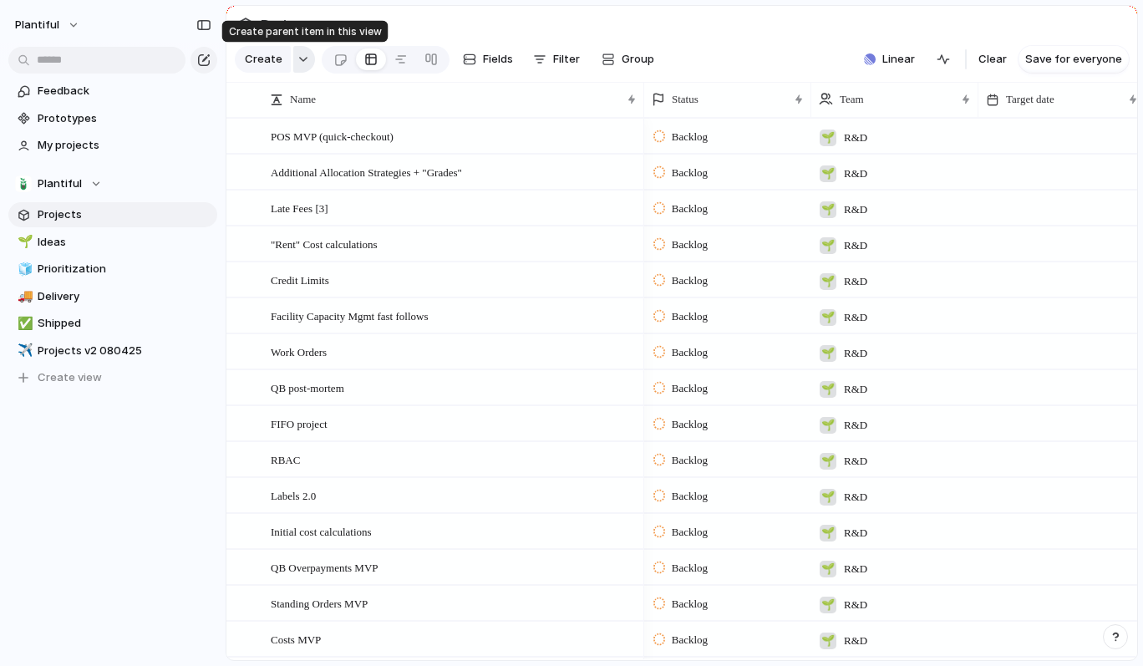
click at [298, 61] on div "button" at bounding box center [303, 59] width 12 height 7
click at [298, 61] on div "Goal Program Initiative Launch Project Customize" at bounding box center [571, 333] width 1143 height 666
click at [336, 57] on div at bounding box center [340, 60] width 14 height 28
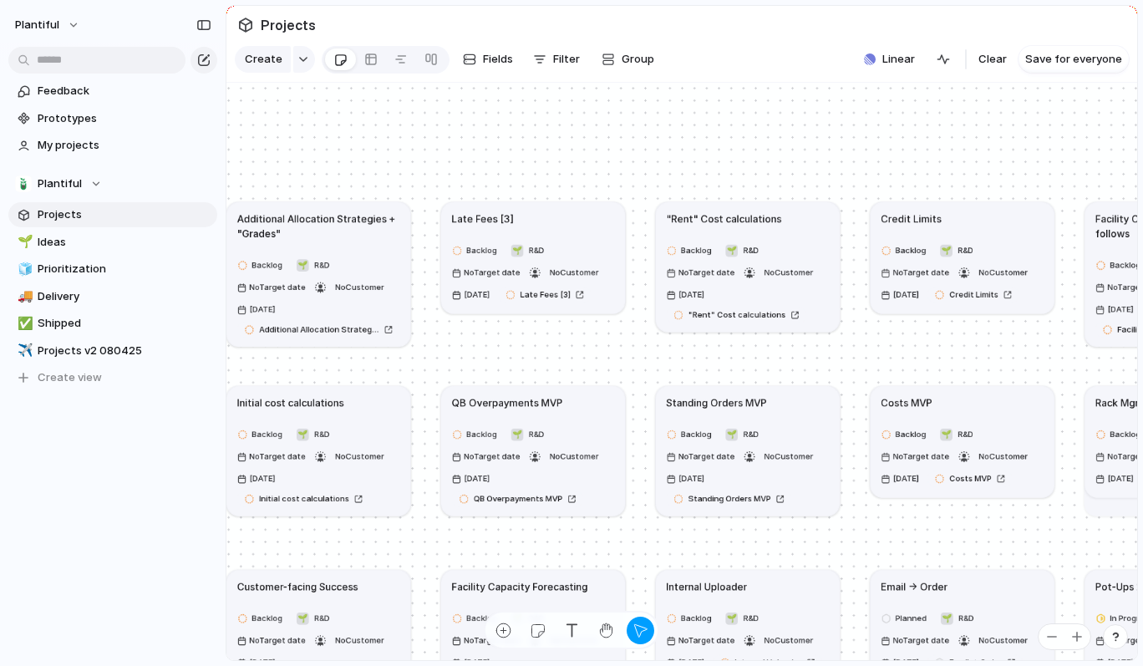
click at [567, 222] on div "Late Fees [3]" at bounding box center [532, 218] width 163 height 15
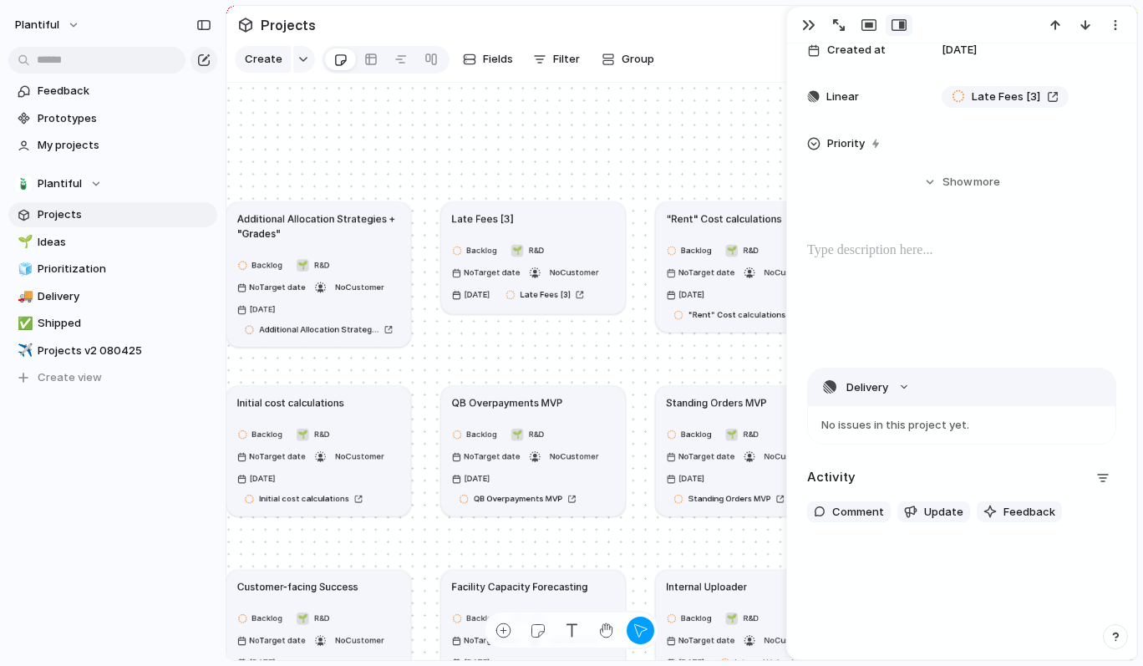
click at [908, 385] on button "Delivery" at bounding box center [962, 388] width 308 height 38
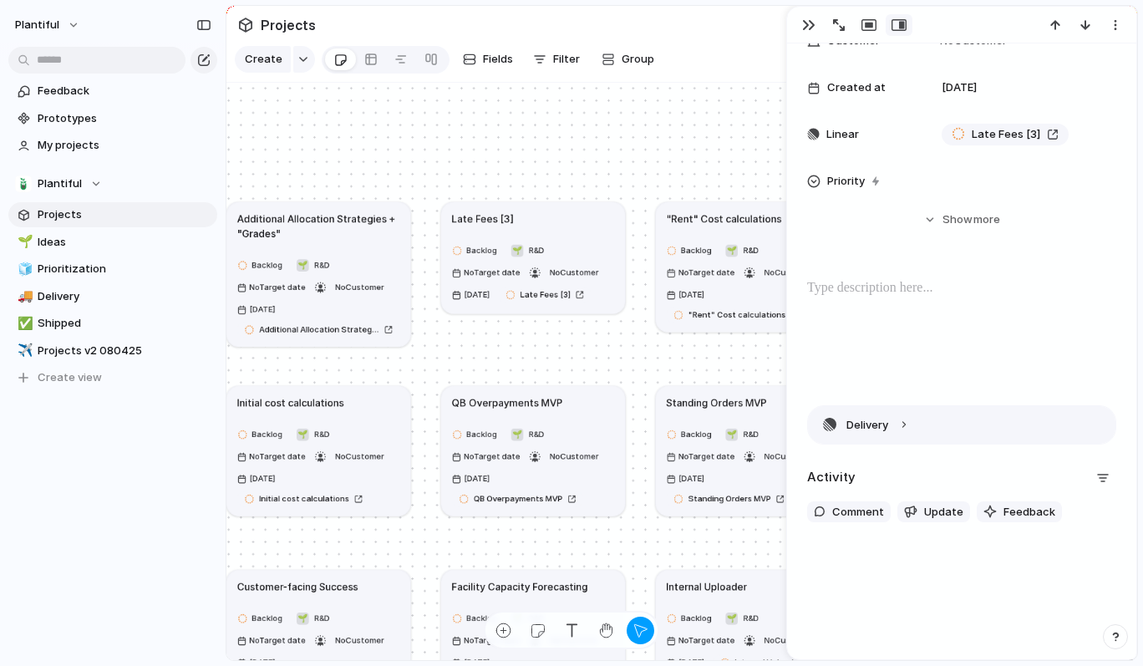
click at [898, 425] on button "Delivery" at bounding box center [962, 425] width 308 height 38
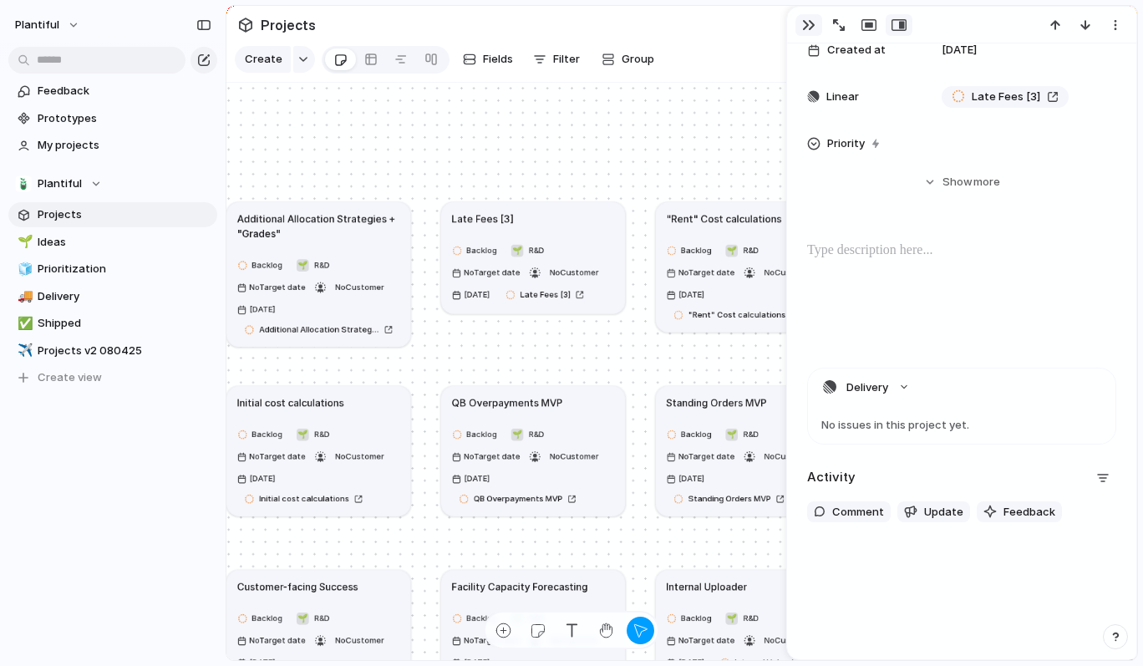
click at [806, 21] on div "button" at bounding box center [808, 24] width 13 height 13
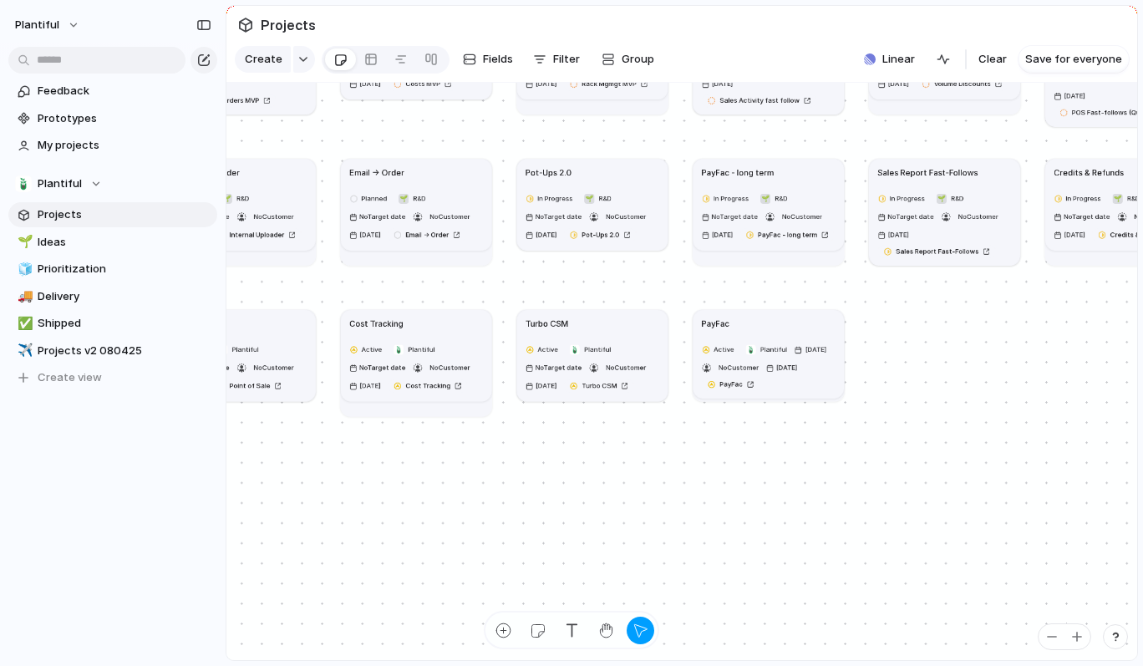
click at [759, 320] on div "PayFac" at bounding box center [769, 324] width 134 height 12
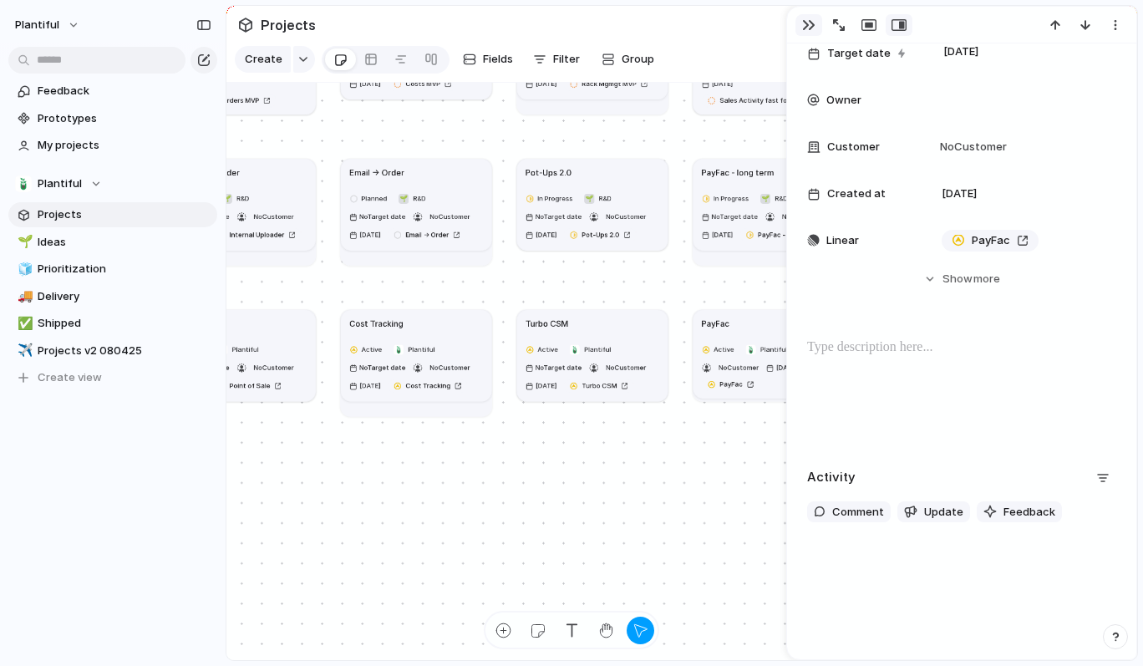
click at [811, 18] on div "button" at bounding box center [808, 24] width 13 height 13
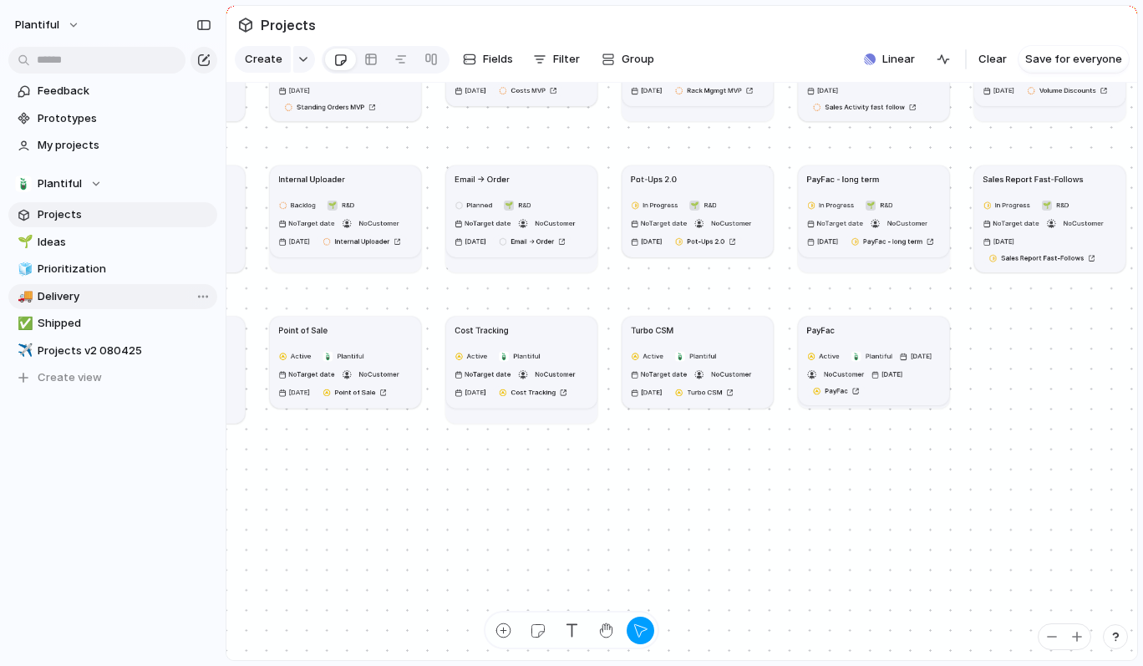
click at [70, 293] on span "Delivery" at bounding box center [125, 296] width 174 height 17
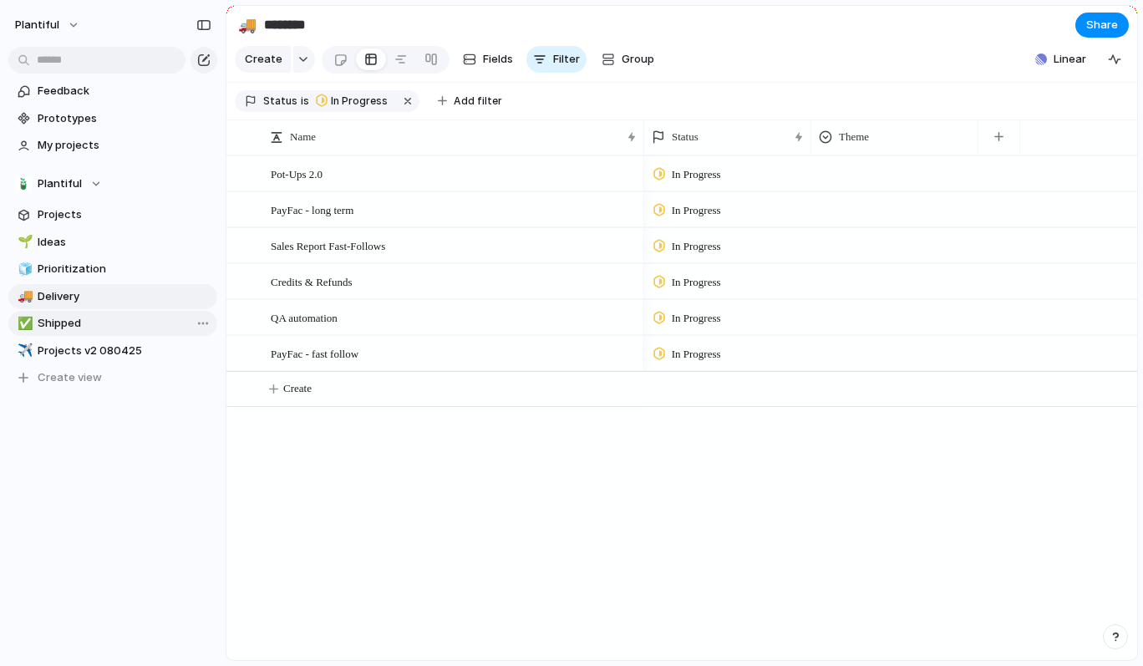
click at [83, 323] on span "Shipped" at bounding box center [125, 323] width 174 height 17
type input "*******"
